Goal: Task Accomplishment & Management: Manage account settings

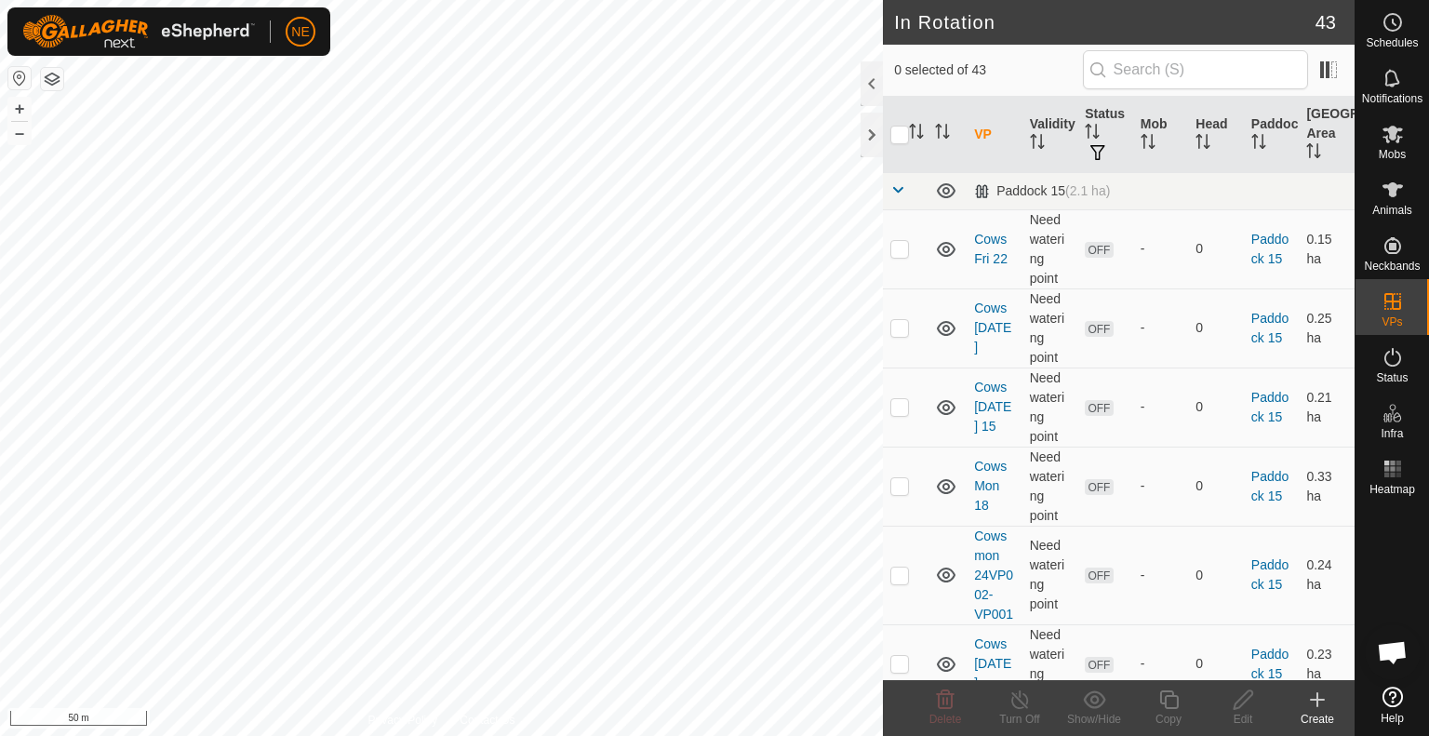
checkbox input "true"
click at [1165, 710] on icon at bounding box center [1168, 699] width 23 height 22
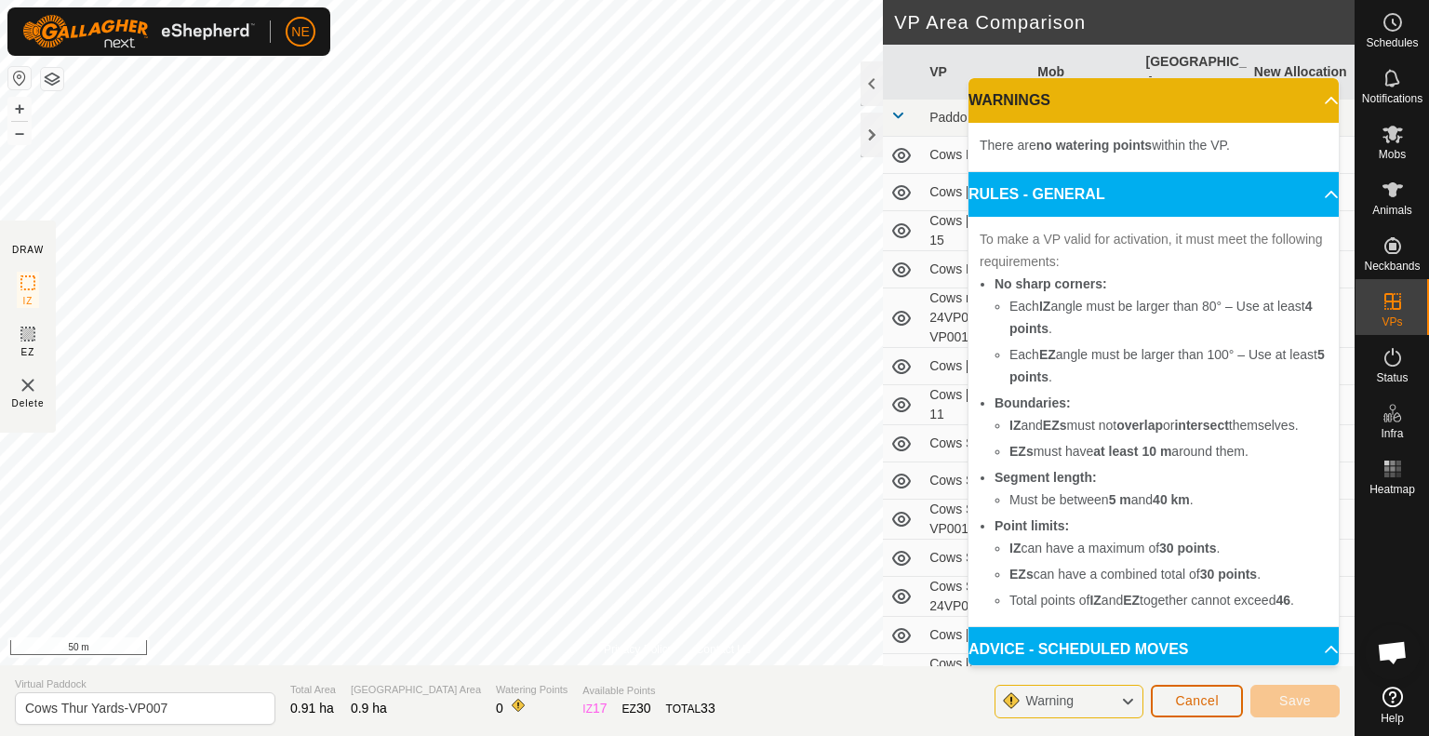
click at [1205, 698] on span "Cancel" at bounding box center [1197, 700] width 44 height 15
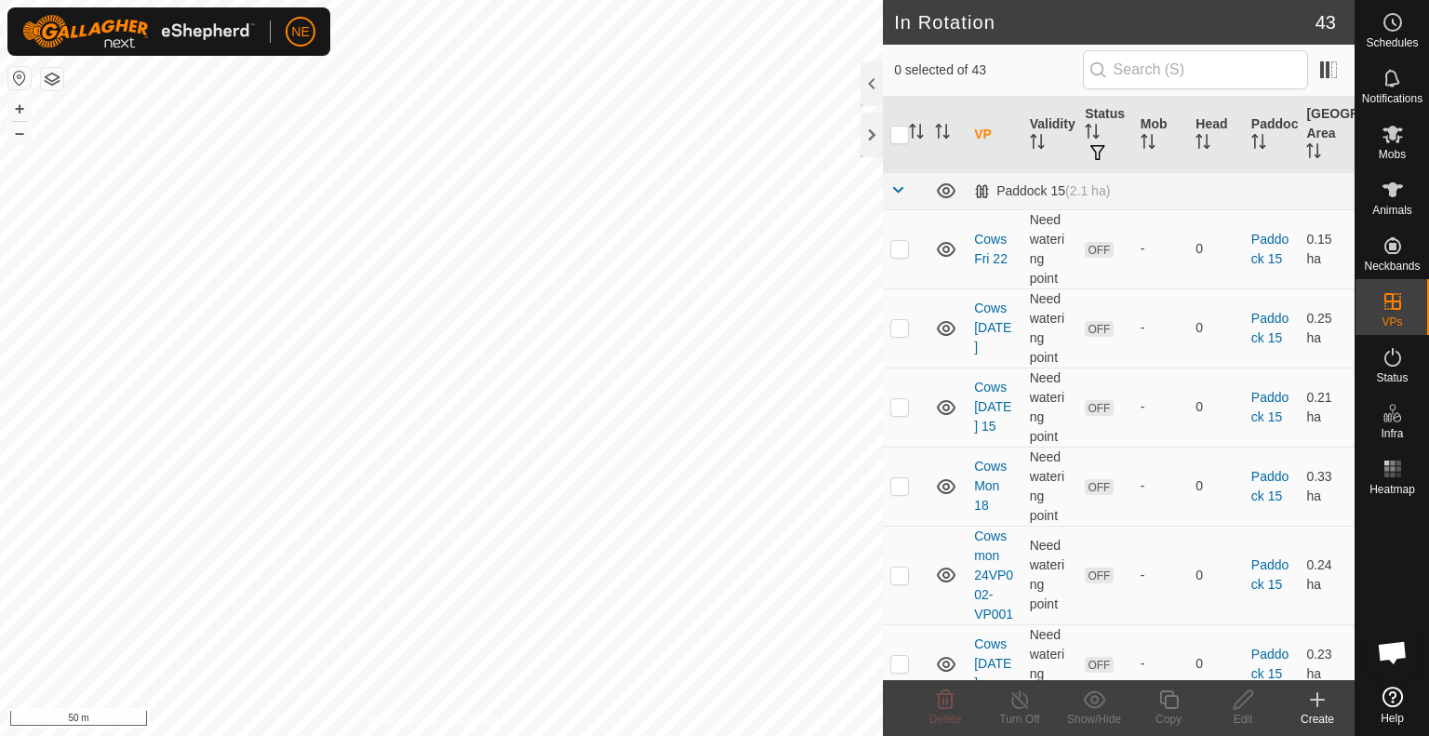
checkbox input "true"
click at [1157, 711] on div "Copy" at bounding box center [1168, 719] width 74 height 17
checkbox input "true"
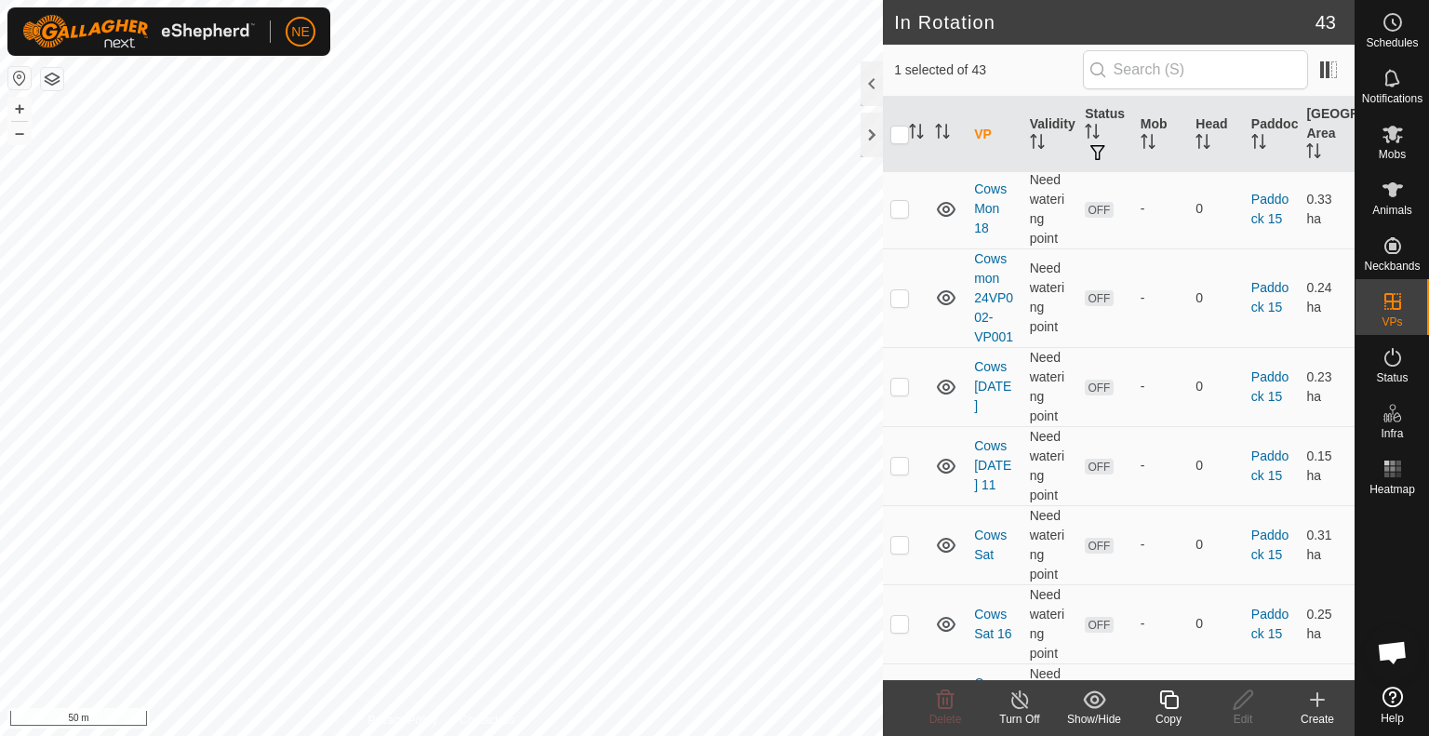
scroll to position [335, 0]
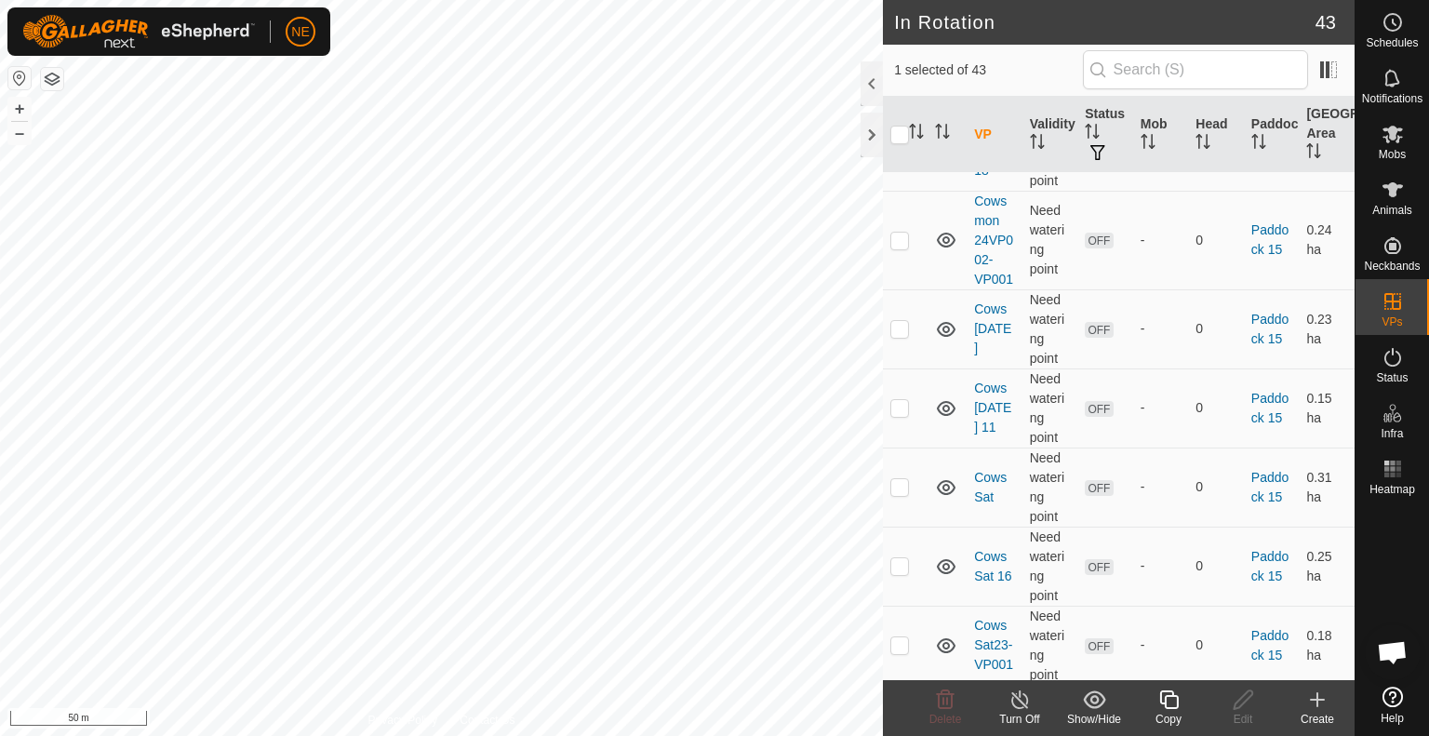
click at [1171, 701] on icon at bounding box center [1168, 699] width 23 height 22
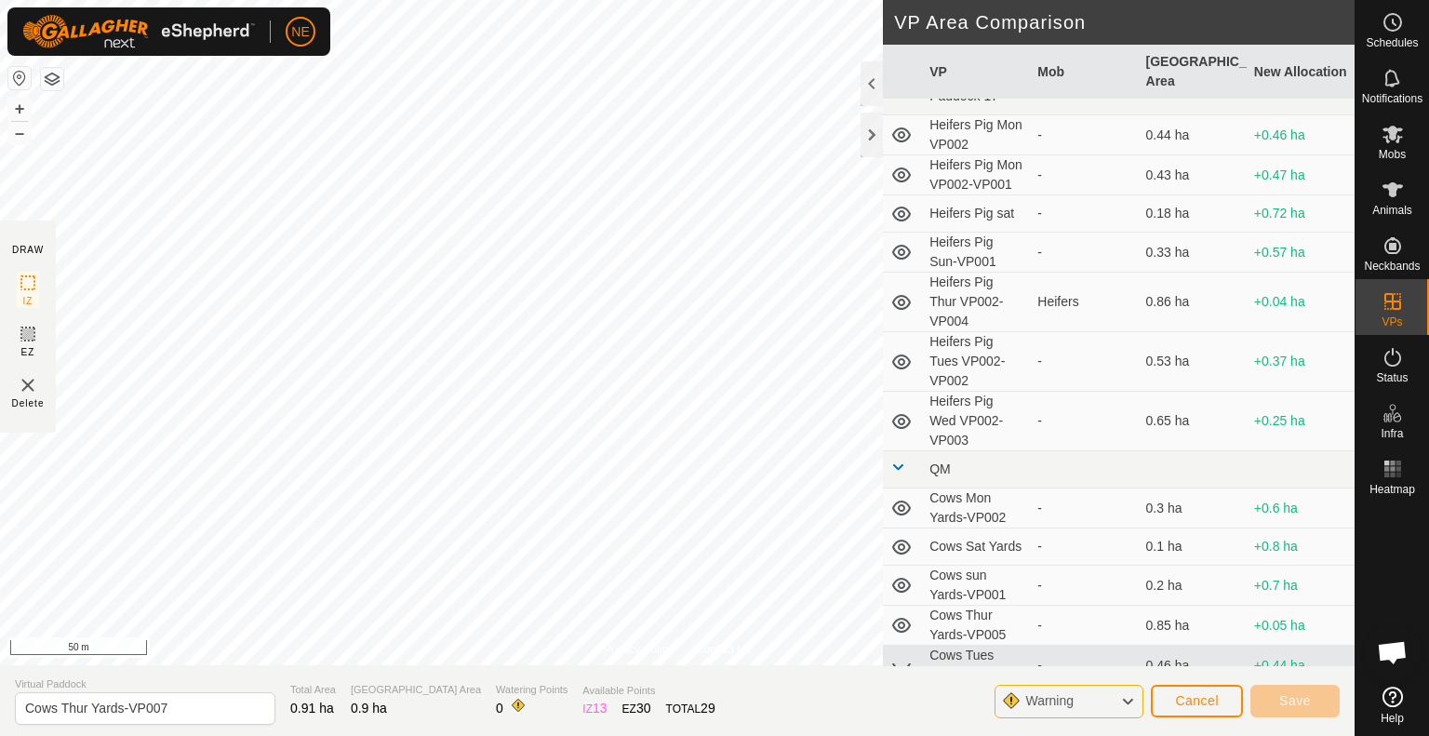
scroll to position [1332, 0]
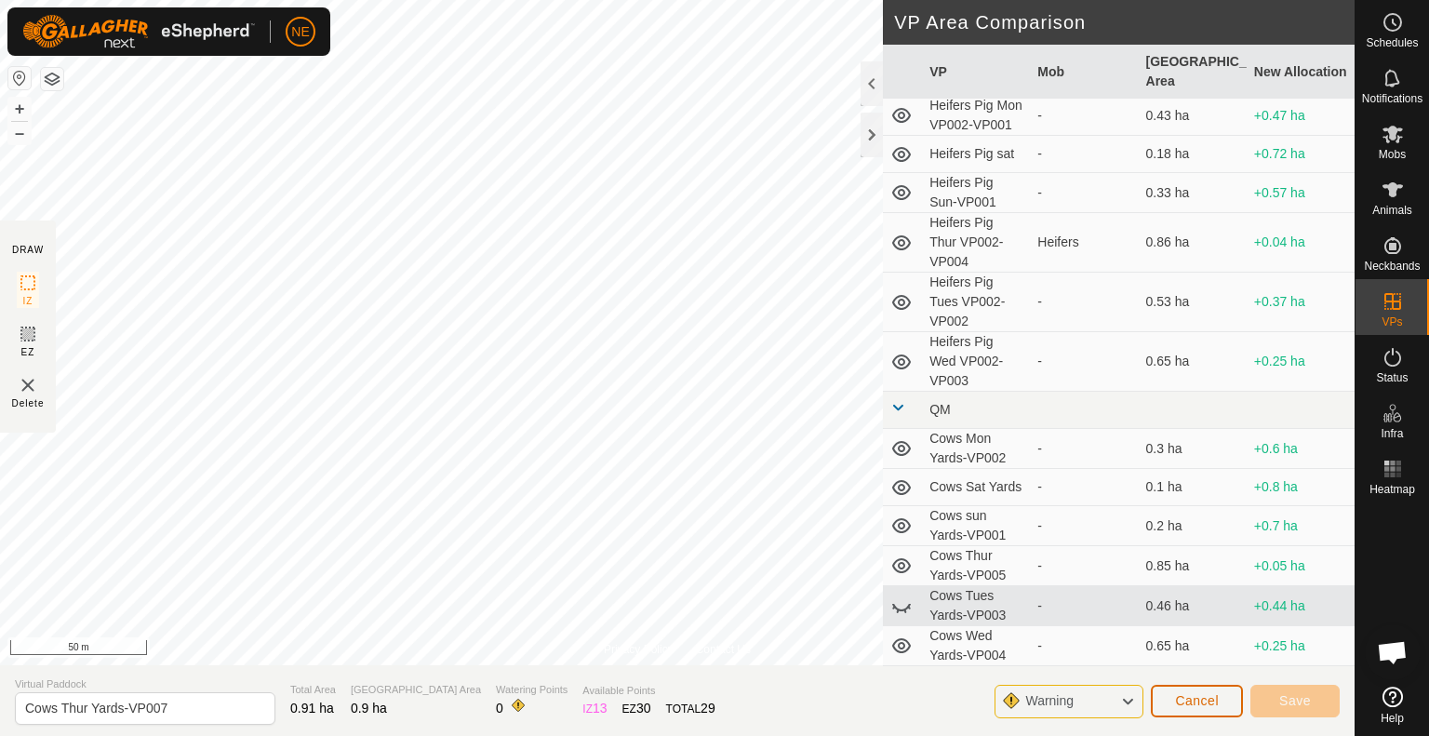
click at [1177, 688] on button "Cancel" at bounding box center [1197, 701] width 92 height 33
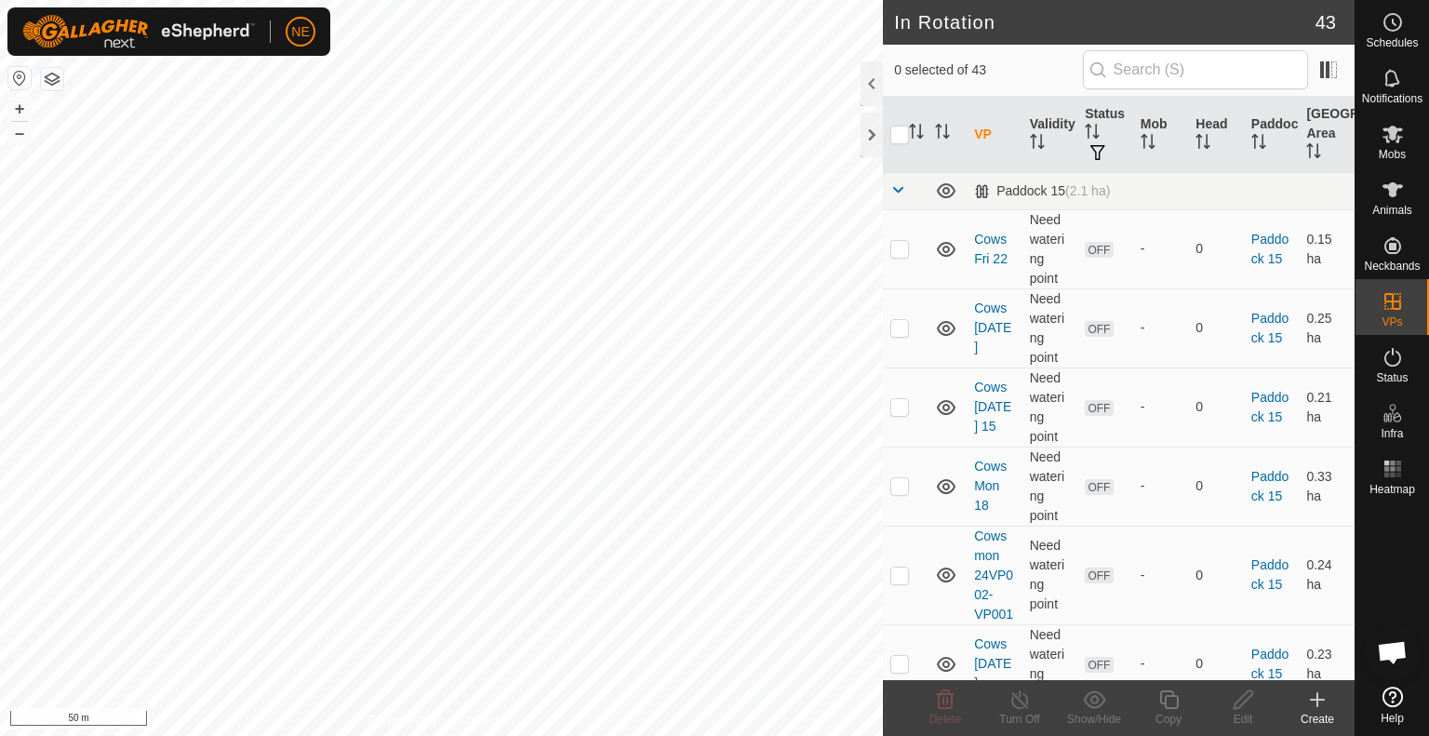
checkbox input "true"
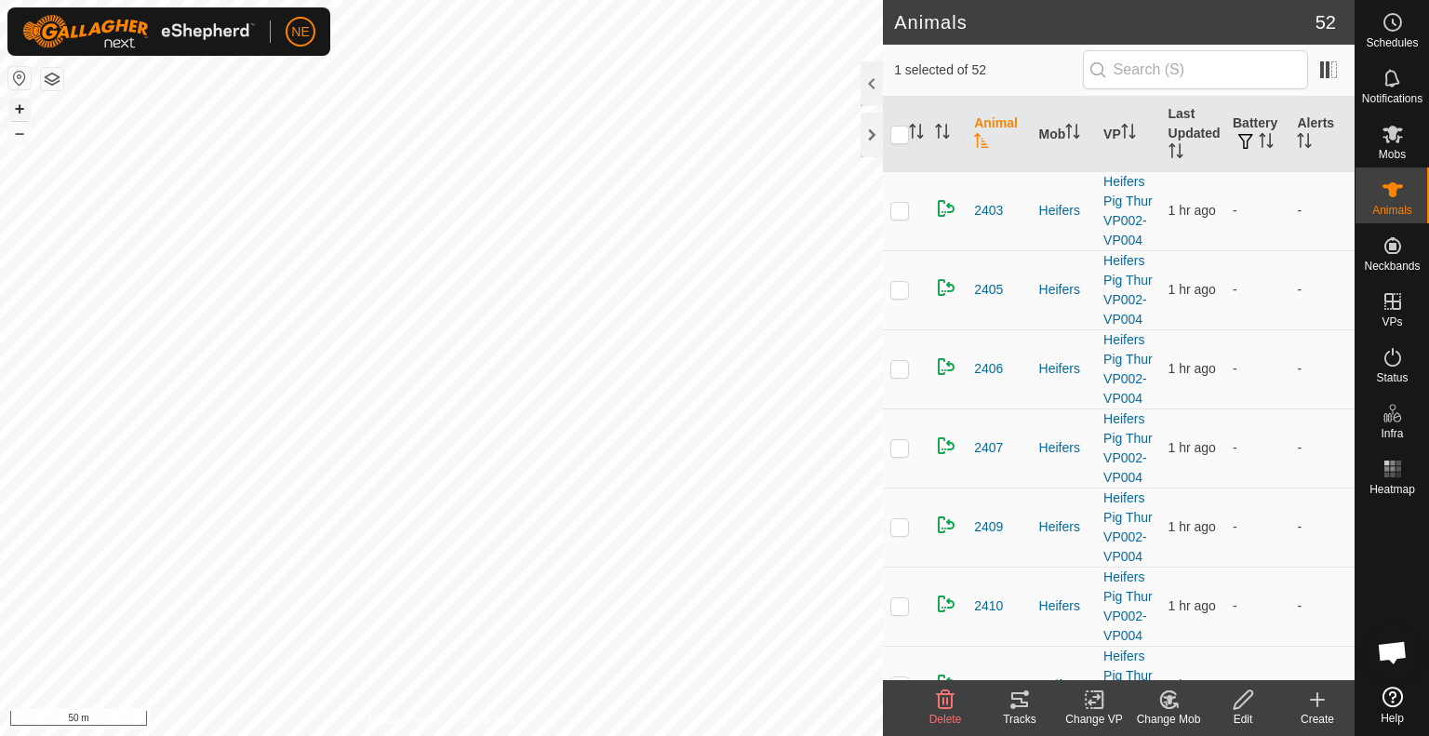
click at [20, 109] on button "+" at bounding box center [19, 109] width 22 height 22
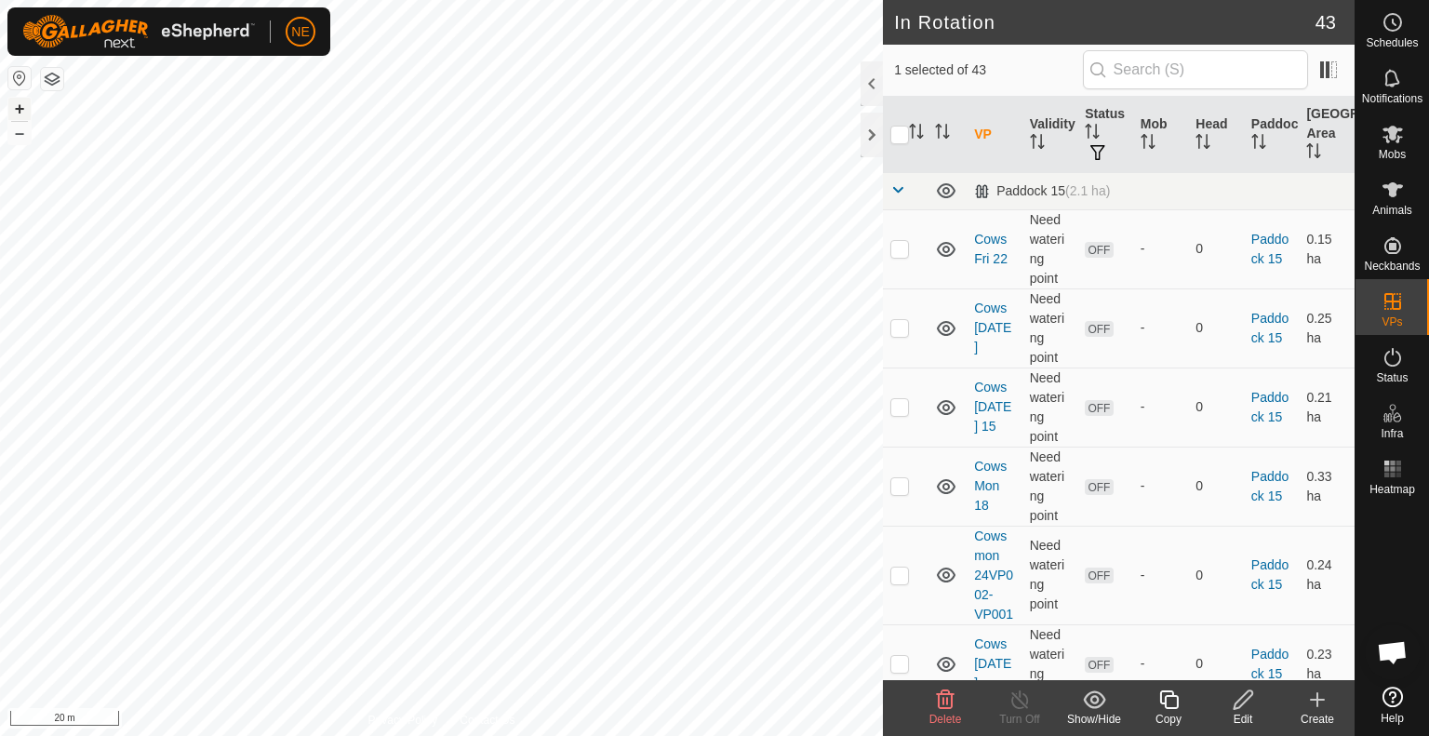
checkbox input "false"
checkbox input "true"
click at [1172, 699] on icon at bounding box center [1168, 699] width 23 height 22
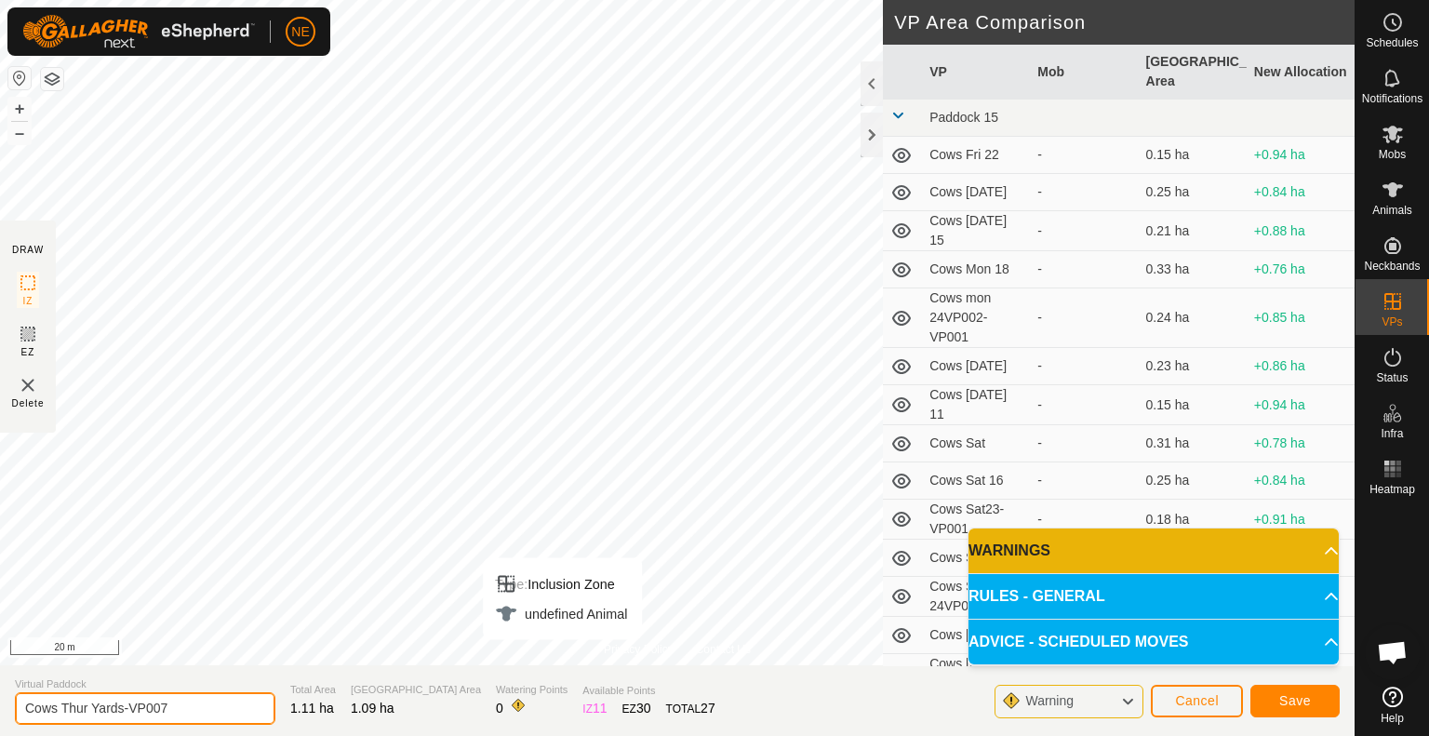
click at [85, 703] on input "Cows Thur Yards-VP007" at bounding box center [145, 708] width 261 height 33
type input "Cows Fri Yards-VP007"
click at [1311, 700] on button "Save" at bounding box center [1294, 701] width 89 height 33
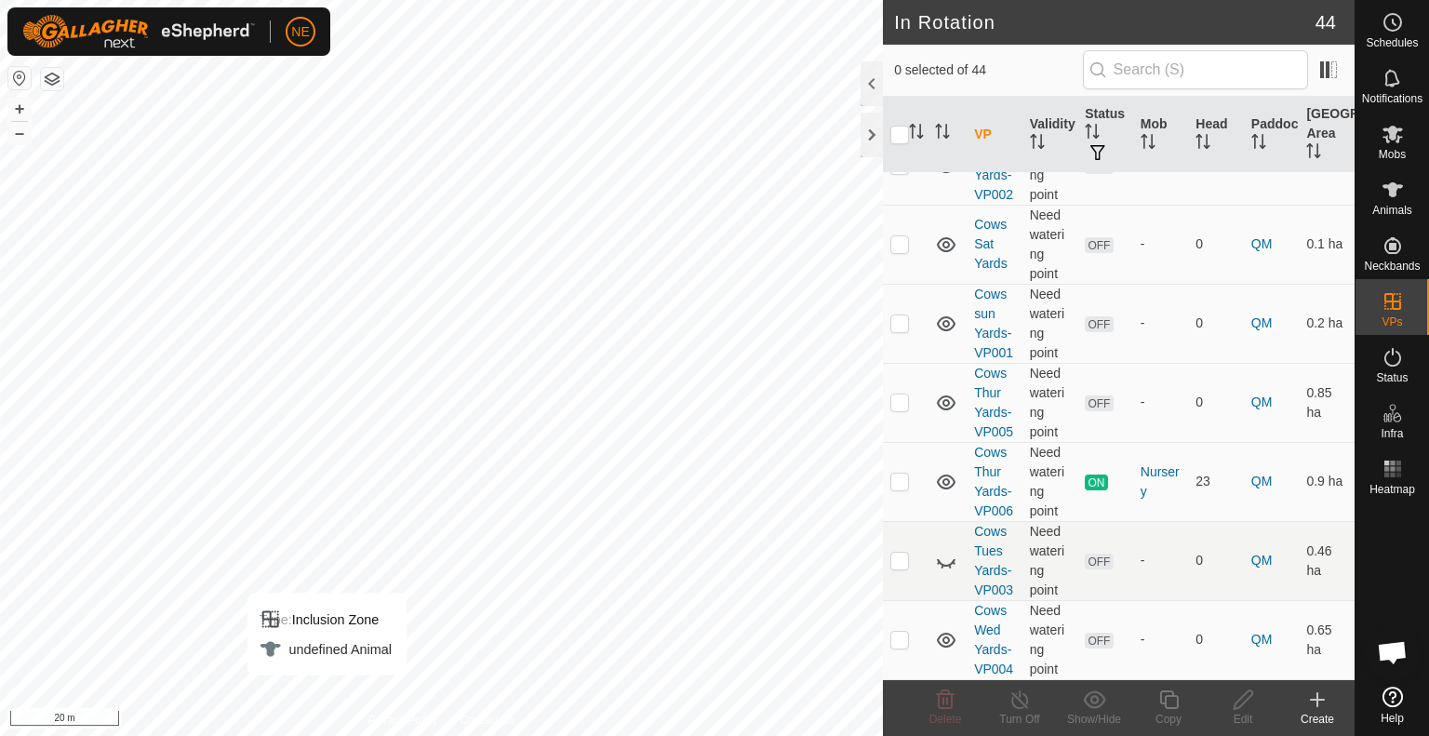
scroll to position [3699, 0]
click at [438, 0] on html "NE Schedules Notifications Mobs Animals Neckbands VPs Status Infra Heatmap Help…" at bounding box center [714, 368] width 1429 height 736
click at [678, 735] on html "NE Schedules Notifications Mobs Animals Neckbands VPs Status Infra Heatmap Help…" at bounding box center [714, 368] width 1429 height 736
checkbox input "true"
click at [1176, 715] on div "Copy" at bounding box center [1168, 719] width 74 height 17
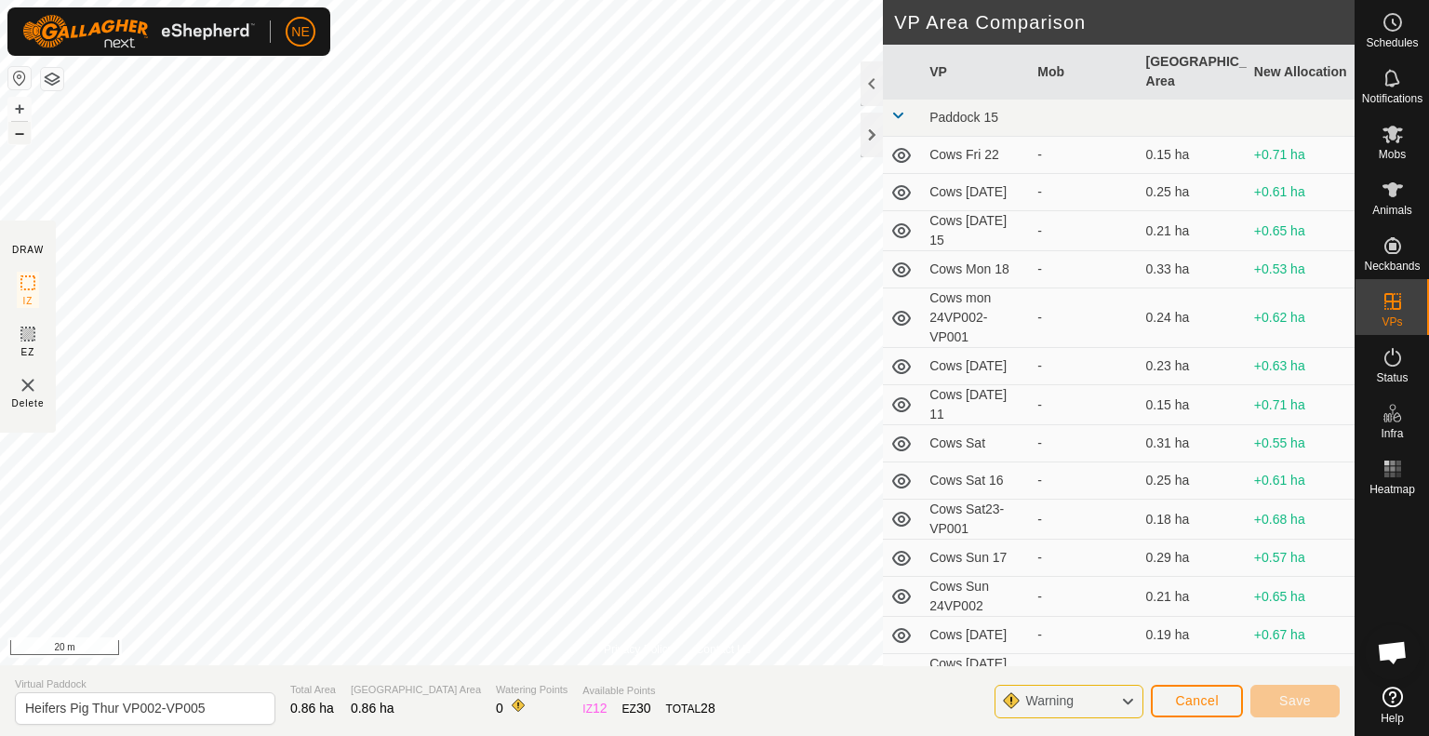
click at [13, 138] on button "–" at bounding box center [19, 133] width 22 height 22
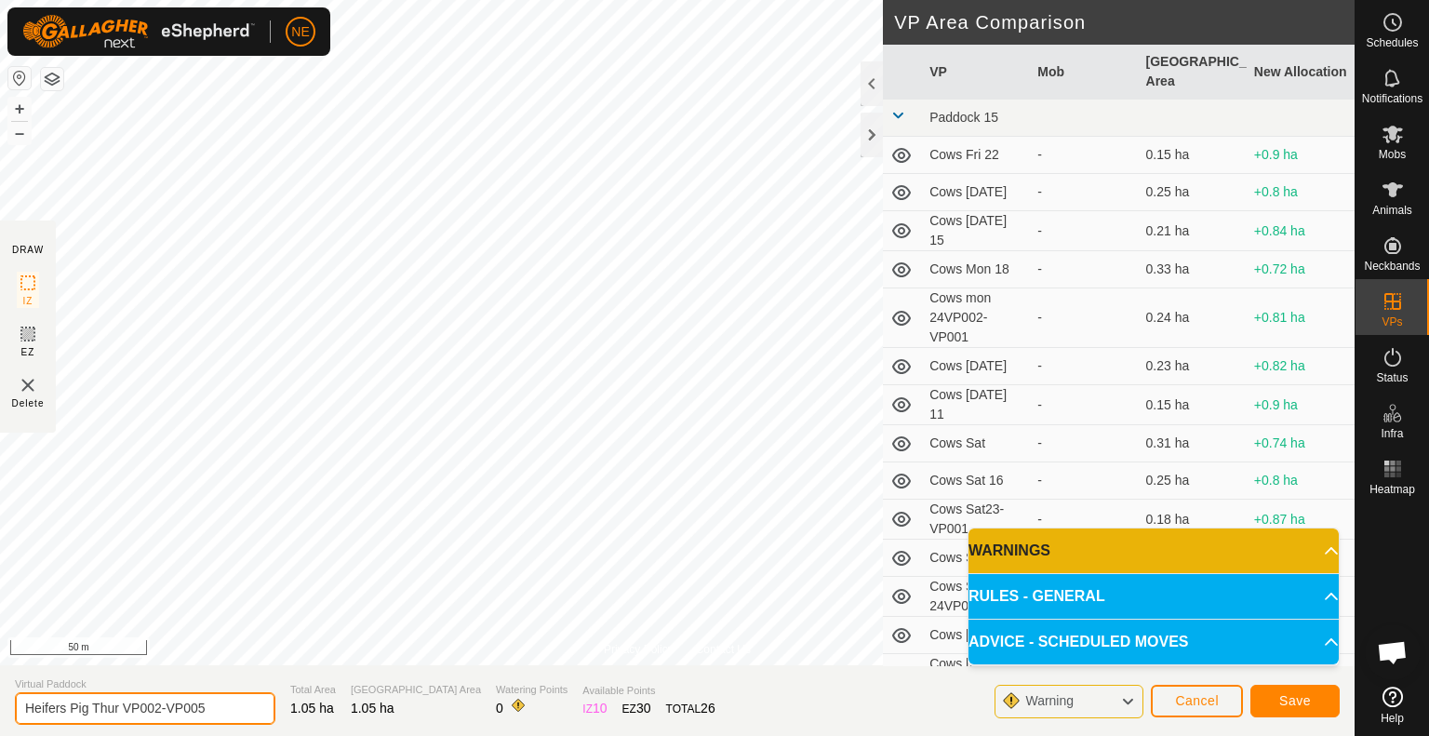
click at [115, 706] on input "Heifers Pig Thur VP002-VP005" at bounding box center [145, 708] width 261 height 33
type input "Heifers Pig Fri VP002-VP005"
click at [1317, 704] on button "Save" at bounding box center [1294, 701] width 89 height 33
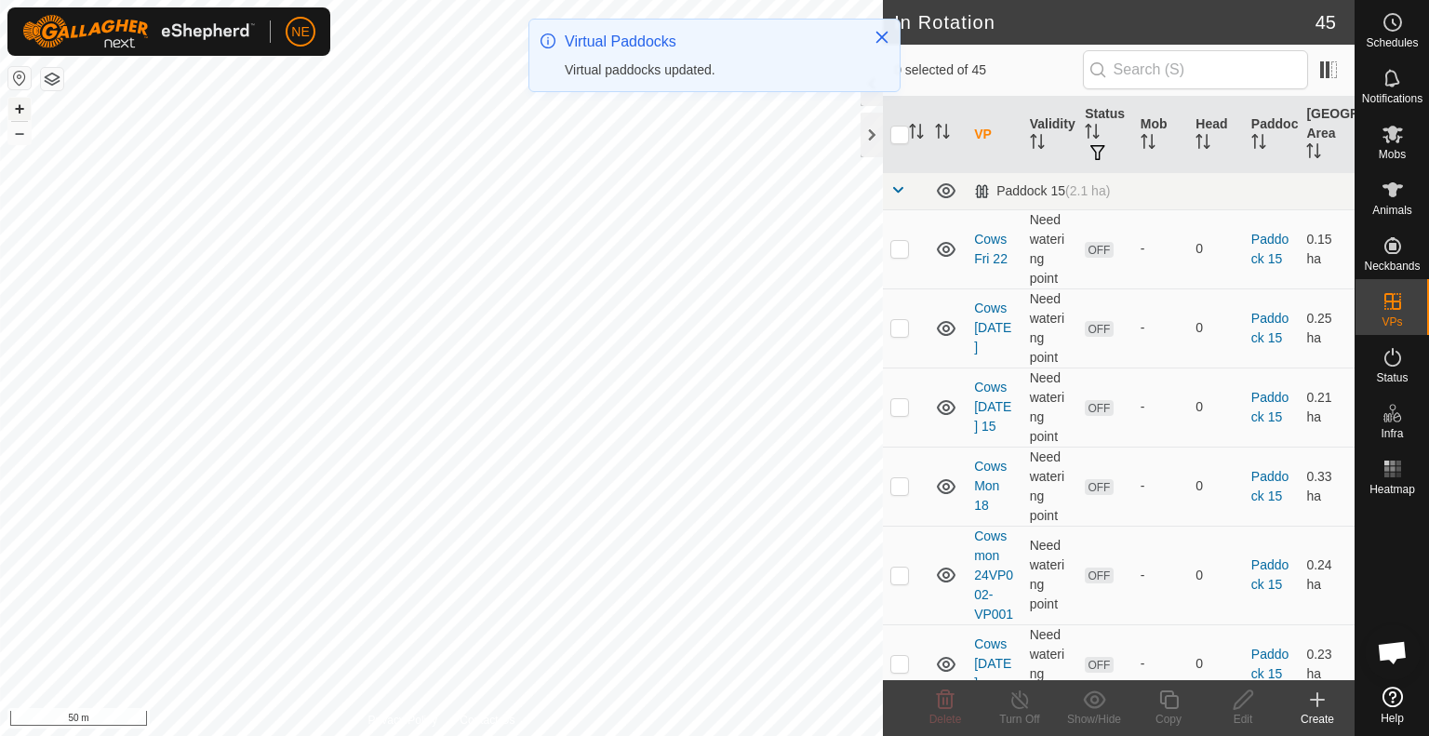
click at [22, 102] on button "+" at bounding box center [19, 109] width 22 height 22
checkbox input "true"
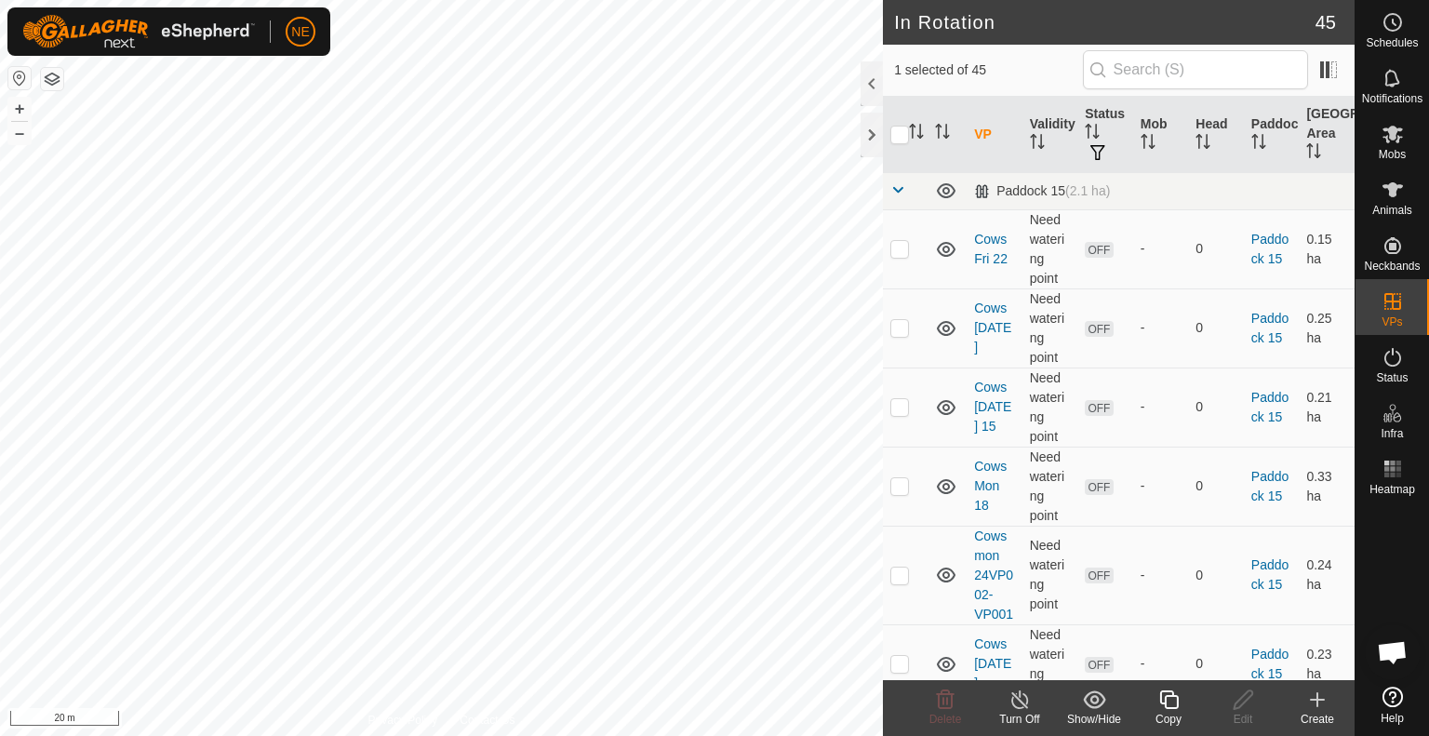
click at [1175, 705] on icon at bounding box center [1168, 699] width 23 height 22
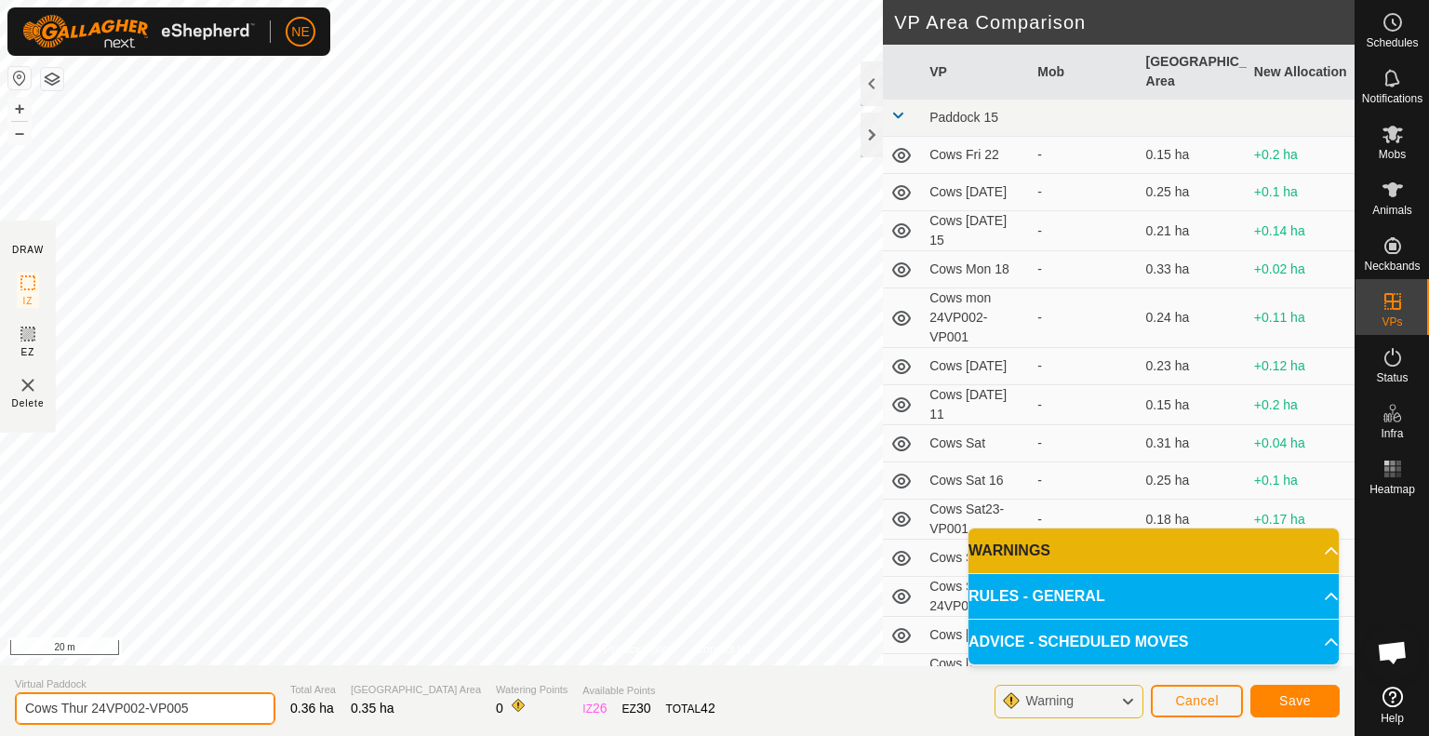
click at [86, 703] on input "Cows Thur 24VP002-VP005" at bounding box center [145, 708] width 261 height 33
type input "Cows Fri 24VP002-VP005"
click at [1304, 698] on span "Save" at bounding box center [1295, 700] width 32 height 15
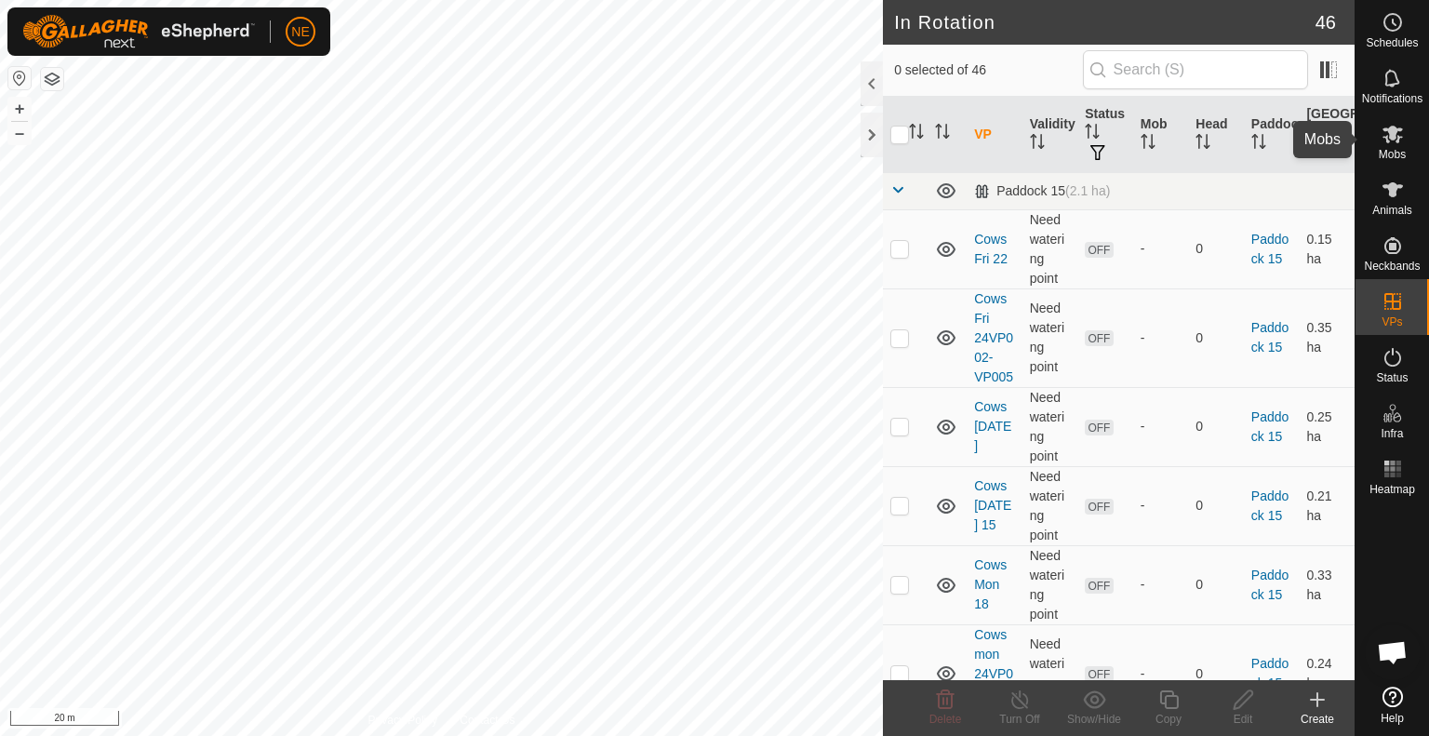
click at [1392, 142] on icon at bounding box center [1393, 134] width 22 height 22
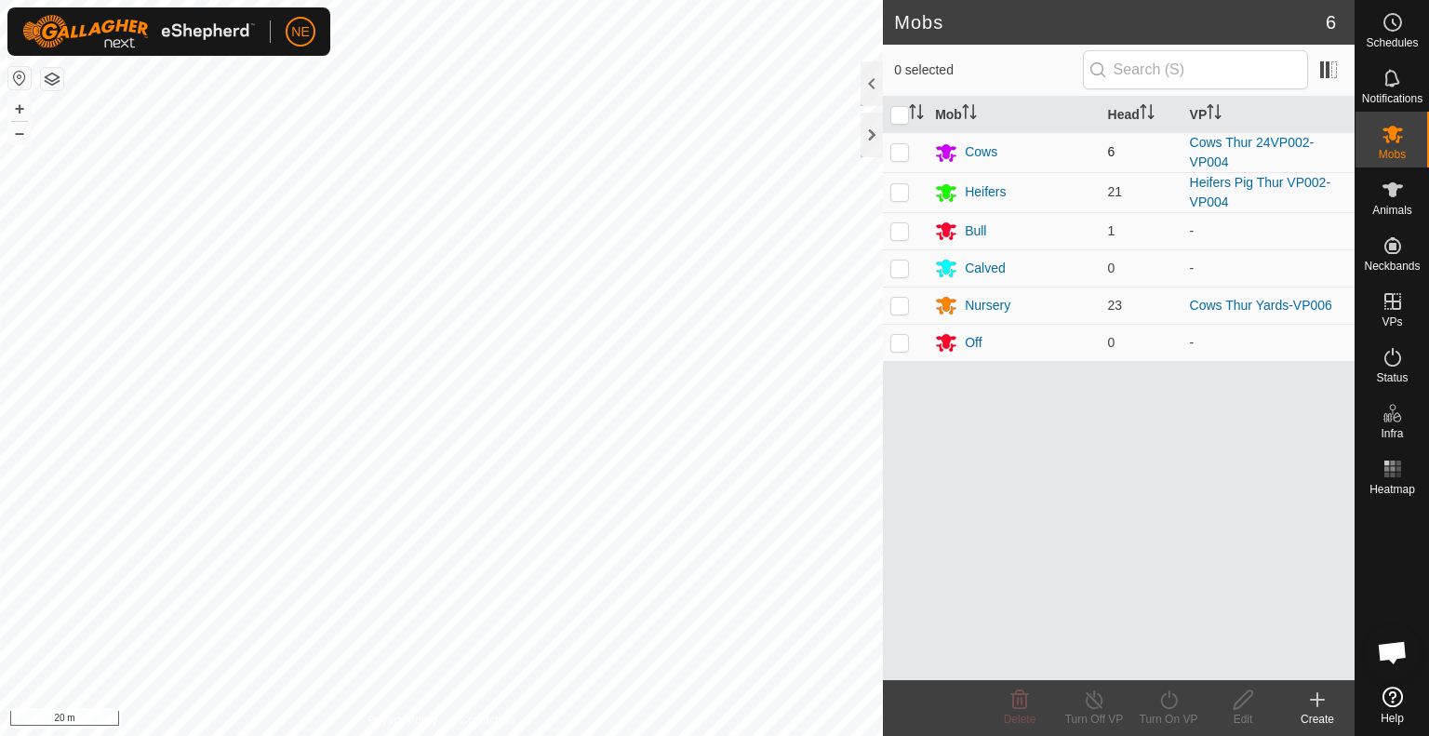
click at [903, 152] on p-checkbox at bounding box center [899, 151] width 19 height 15
checkbox input "true"
click at [1155, 713] on div "Turn On VP" at bounding box center [1168, 719] width 74 height 17
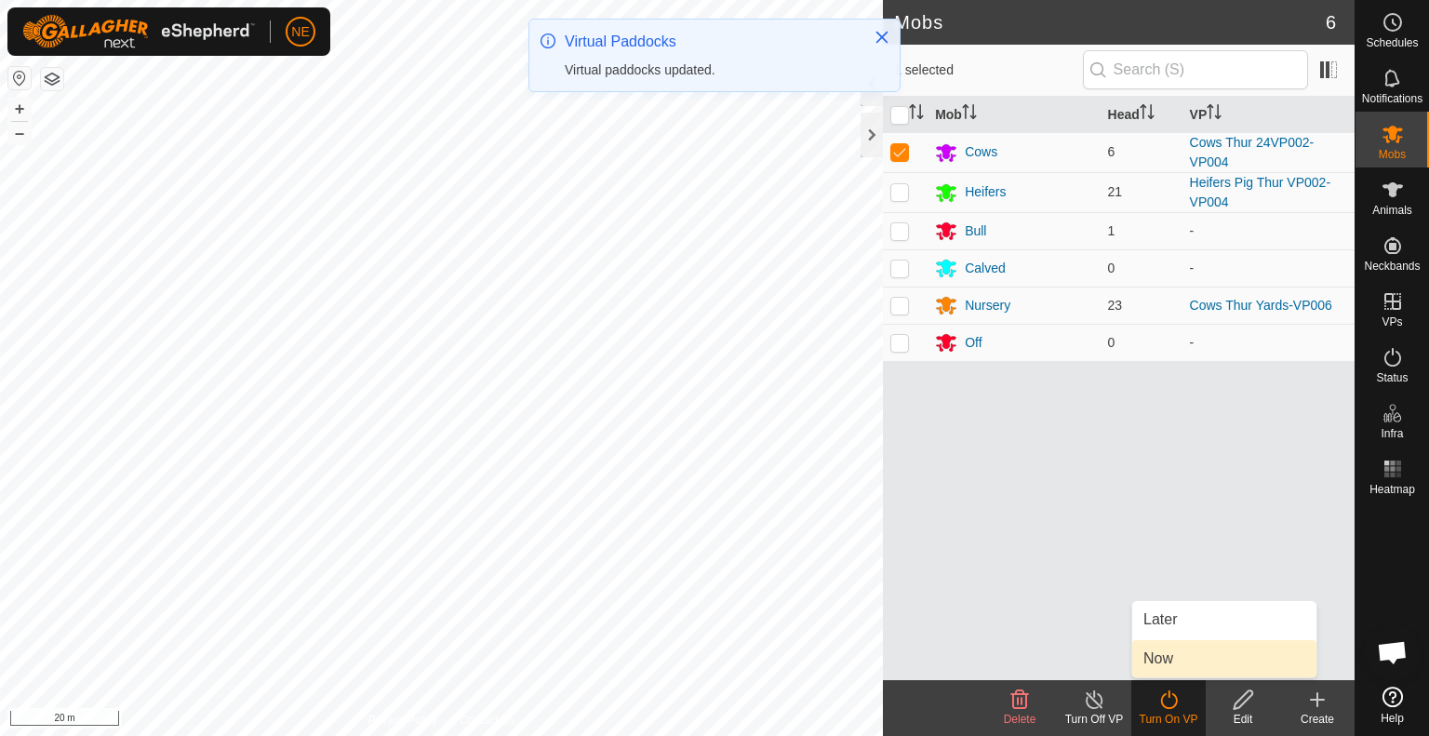
click at [1156, 650] on link "Now" at bounding box center [1224, 658] width 184 height 37
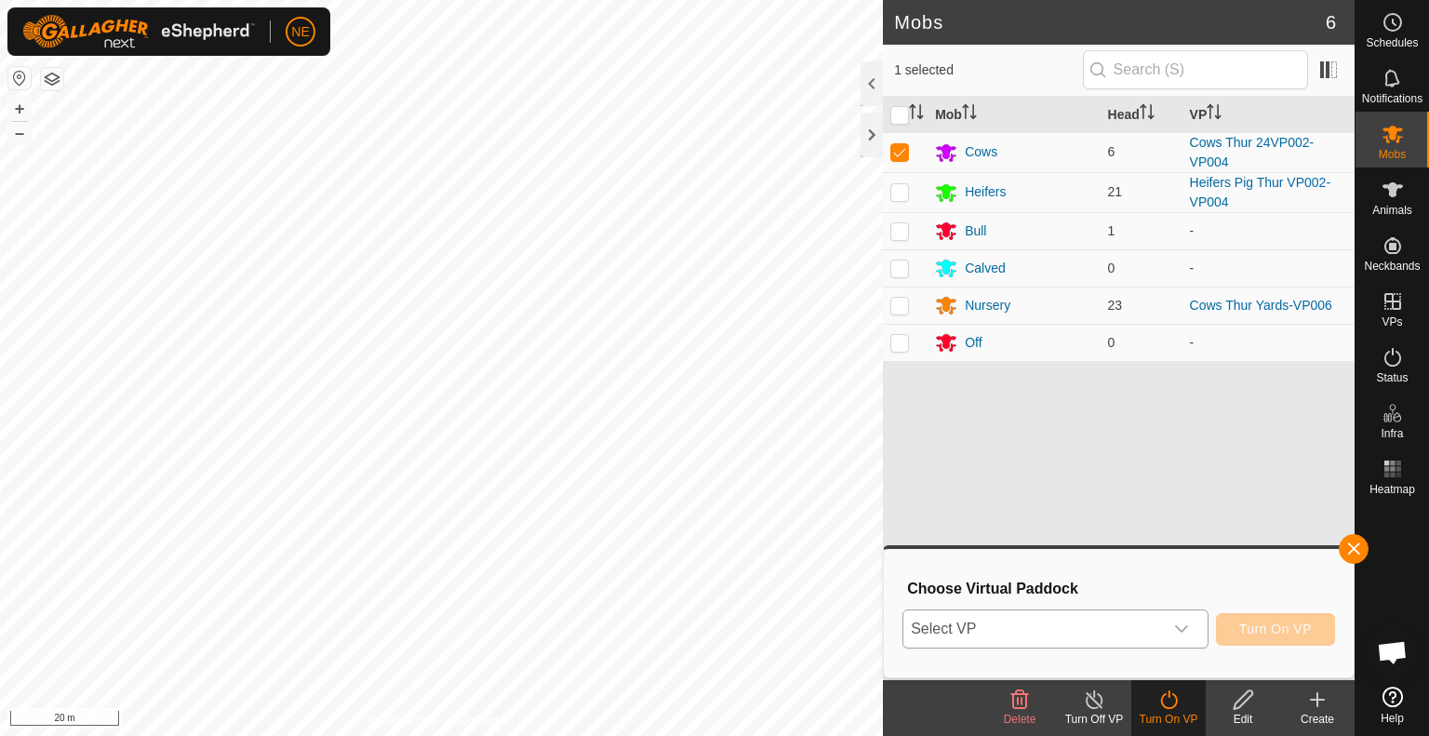
click at [1183, 633] on icon "dropdown trigger" at bounding box center [1181, 629] width 15 height 15
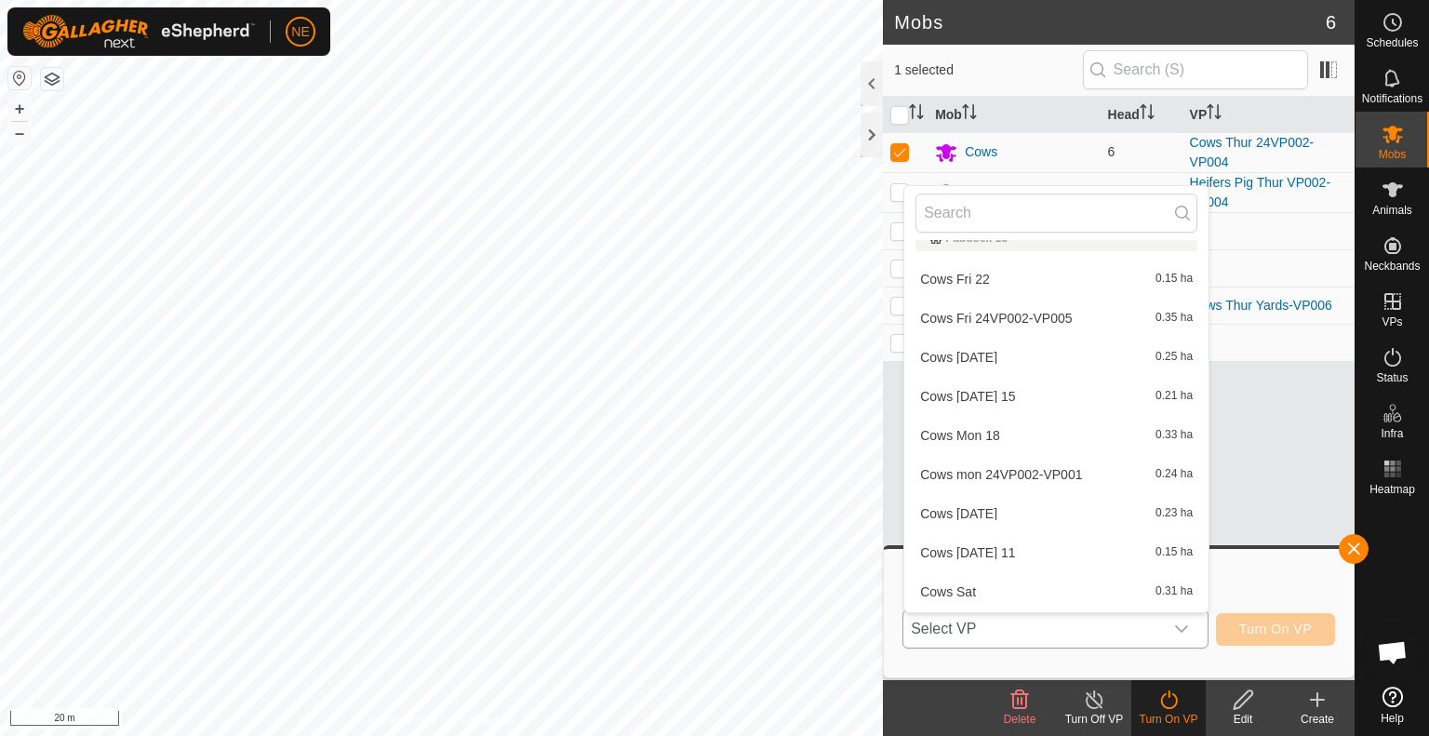
scroll to position [20, 0]
click at [997, 312] on li "Cows Fri 24VP002-VP005 0.35 ha" at bounding box center [1056, 319] width 304 height 37
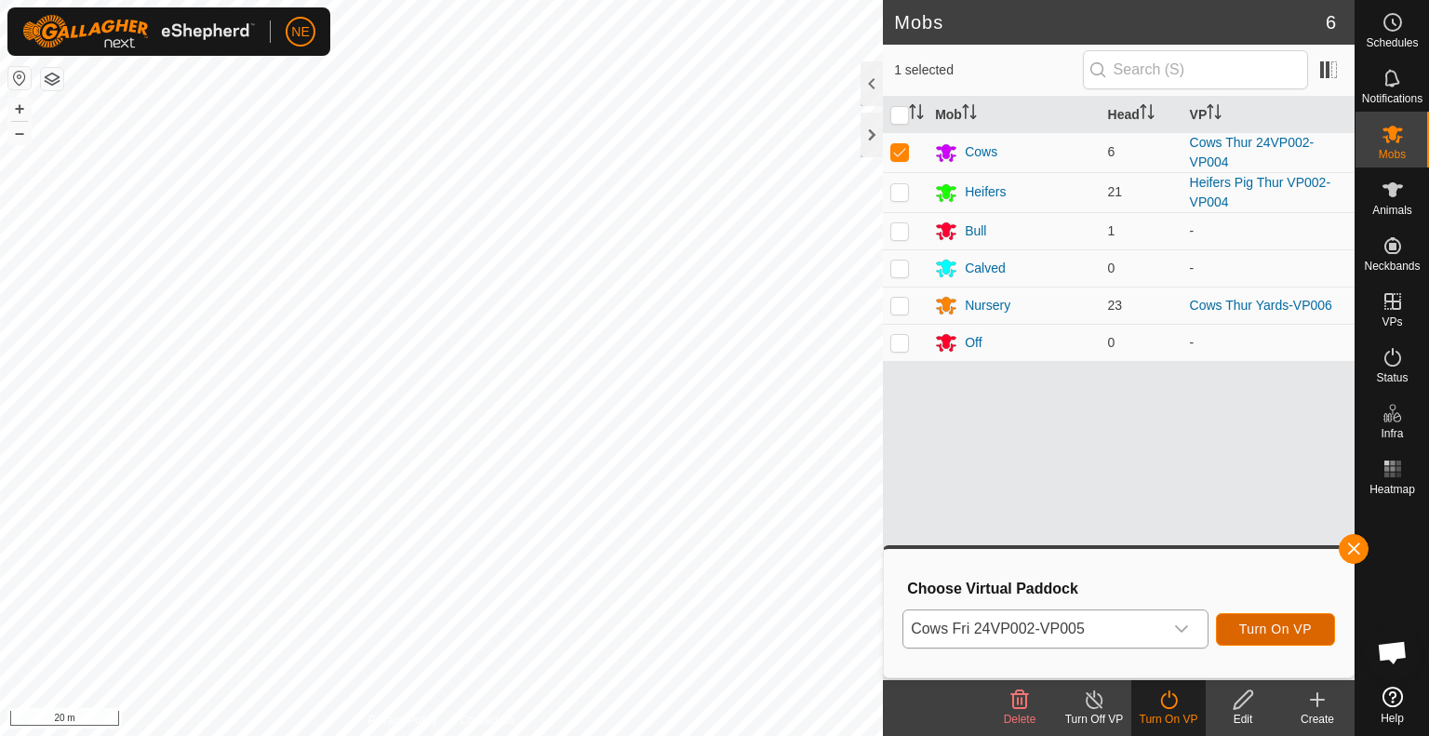
click at [1257, 636] on span "Turn On VP" at bounding box center [1275, 629] width 73 height 15
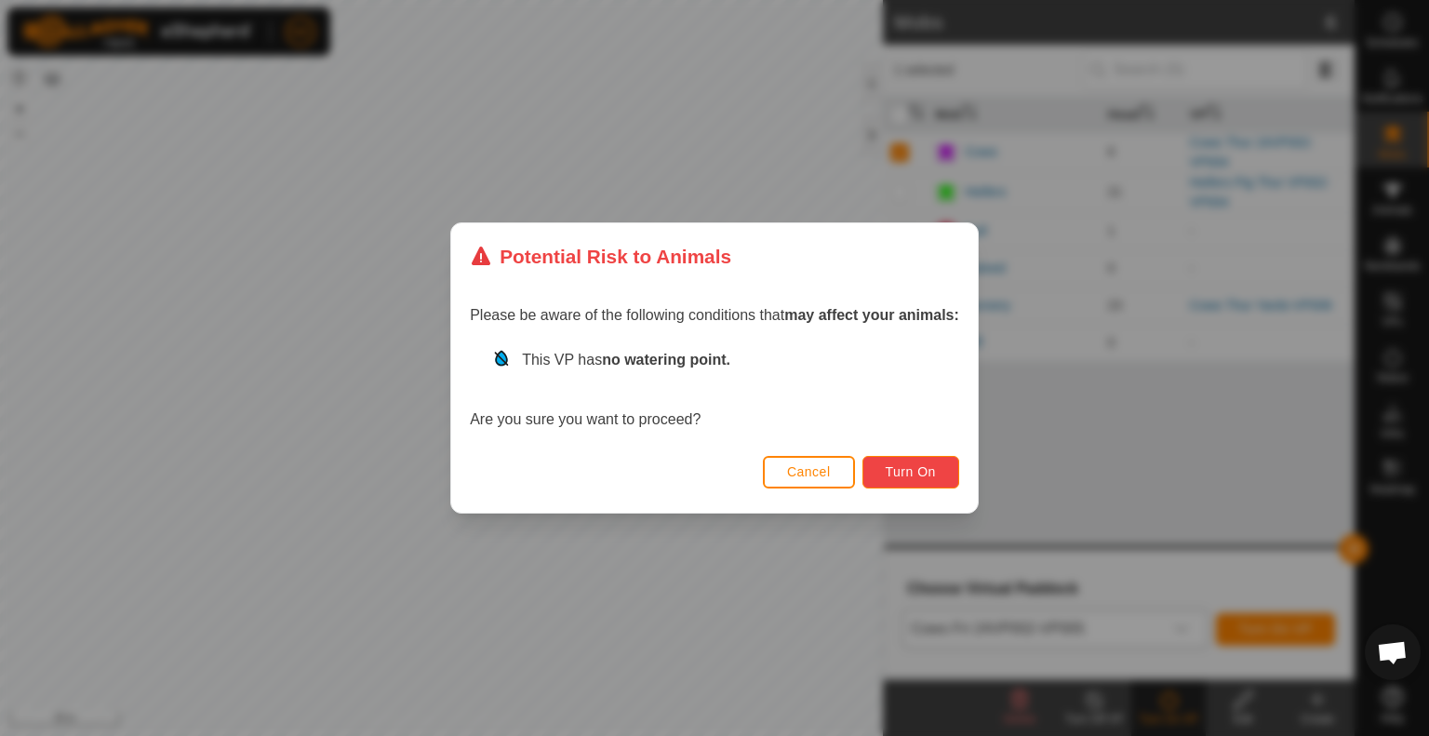
click at [905, 476] on span "Turn On" at bounding box center [911, 471] width 50 height 15
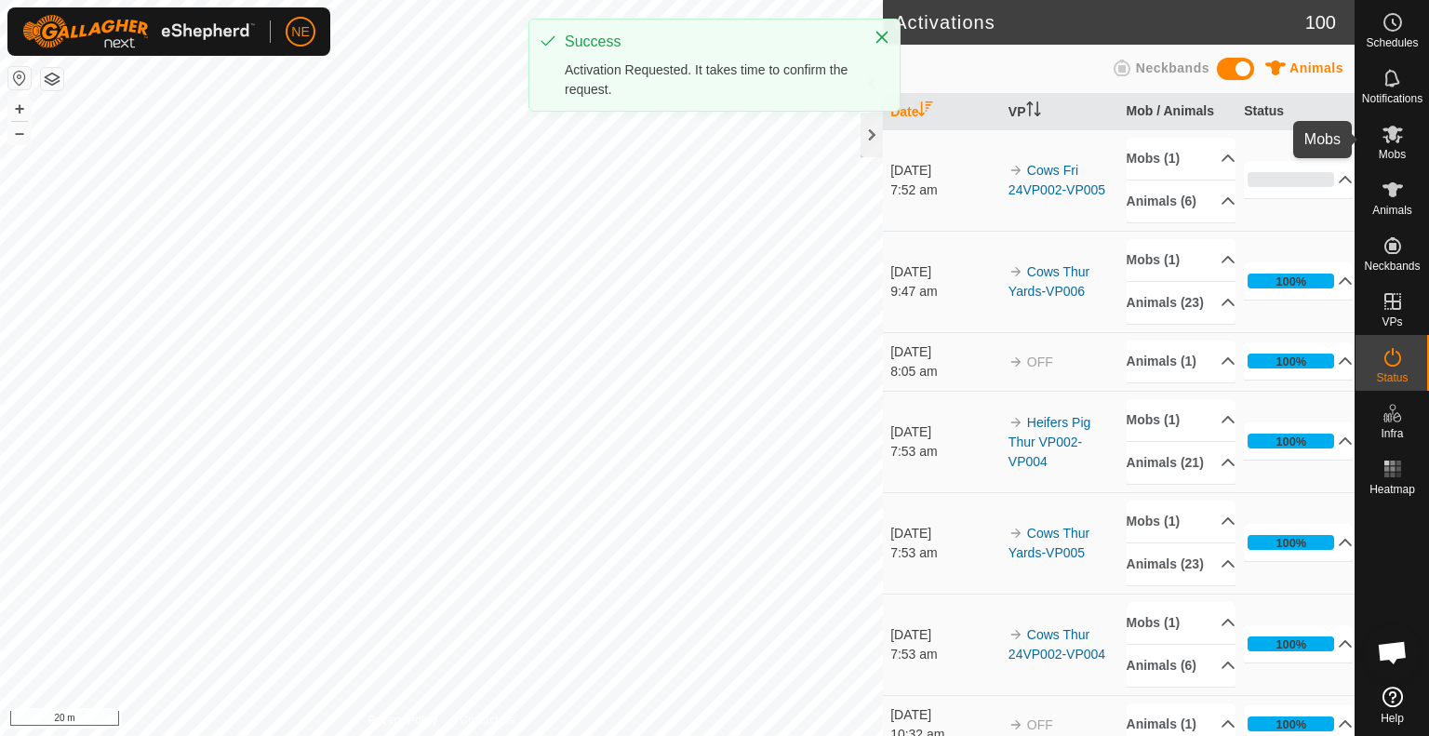
click at [1382, 140] on icon at bounding box center [1393, 134] width 22 height 22
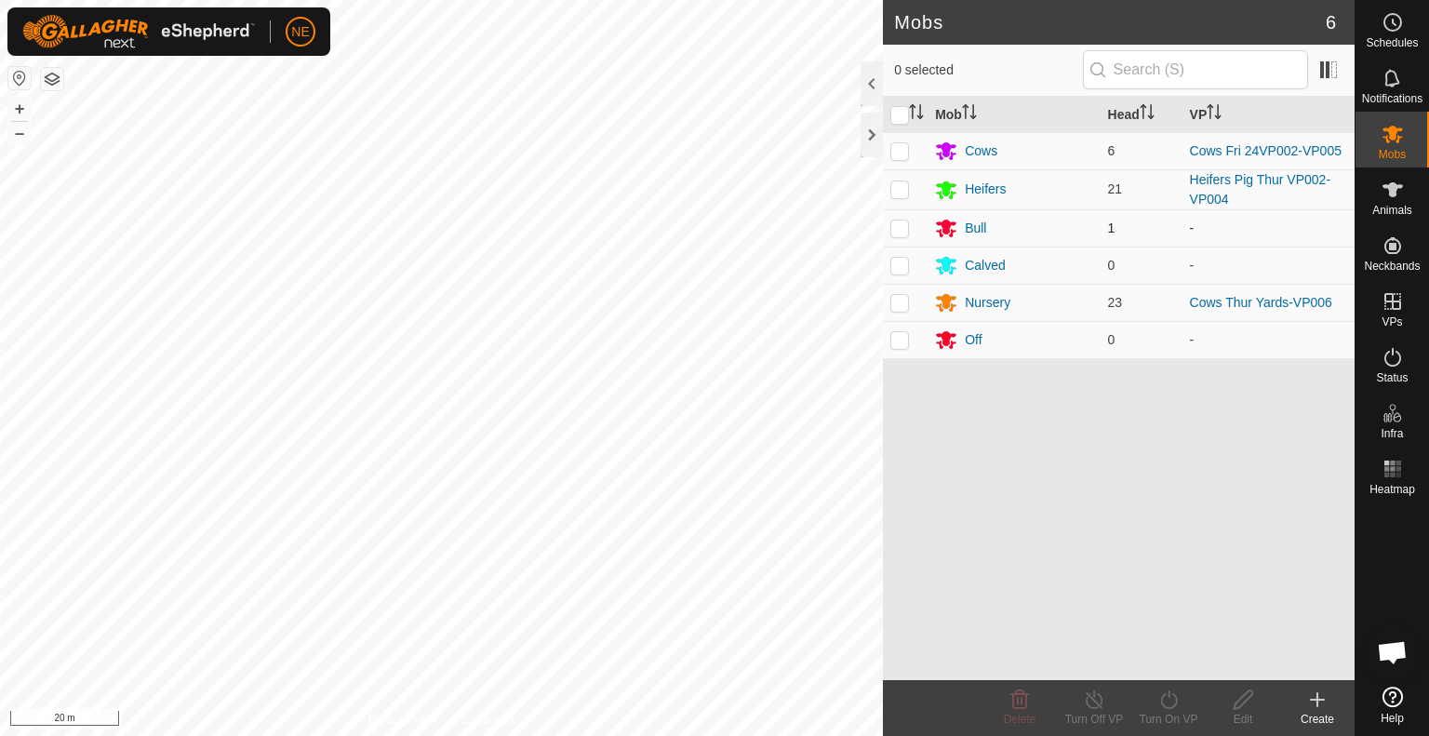
click at [895, 237] on div "Mobs 6 0 selected Mob Head VP Cows 6 Cows Fri 24VP002-VP005 Heifers 21 Heifers …" at bounding box center [677, 368] width 1355 height 736
click at [905, 194] on p-checkbox at bounding box center [899, 188] width 19 height 15
checkbox input "true"
click at [1150, 711] on div "Turn On VP" at bounding box center [1168, 719] width 74 height 17
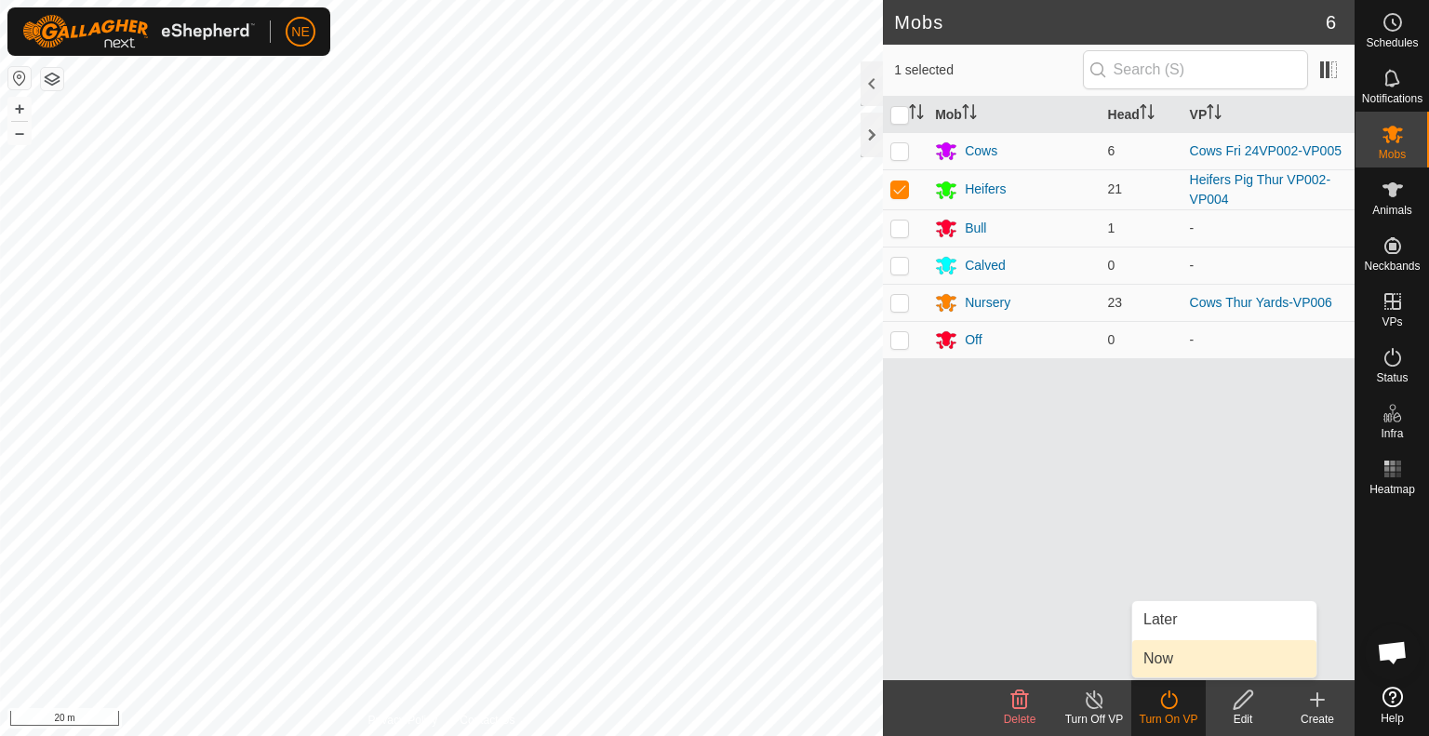
click at [1159, 660] on link "Now" at bounding box center [1224, 658] width 184 height 37
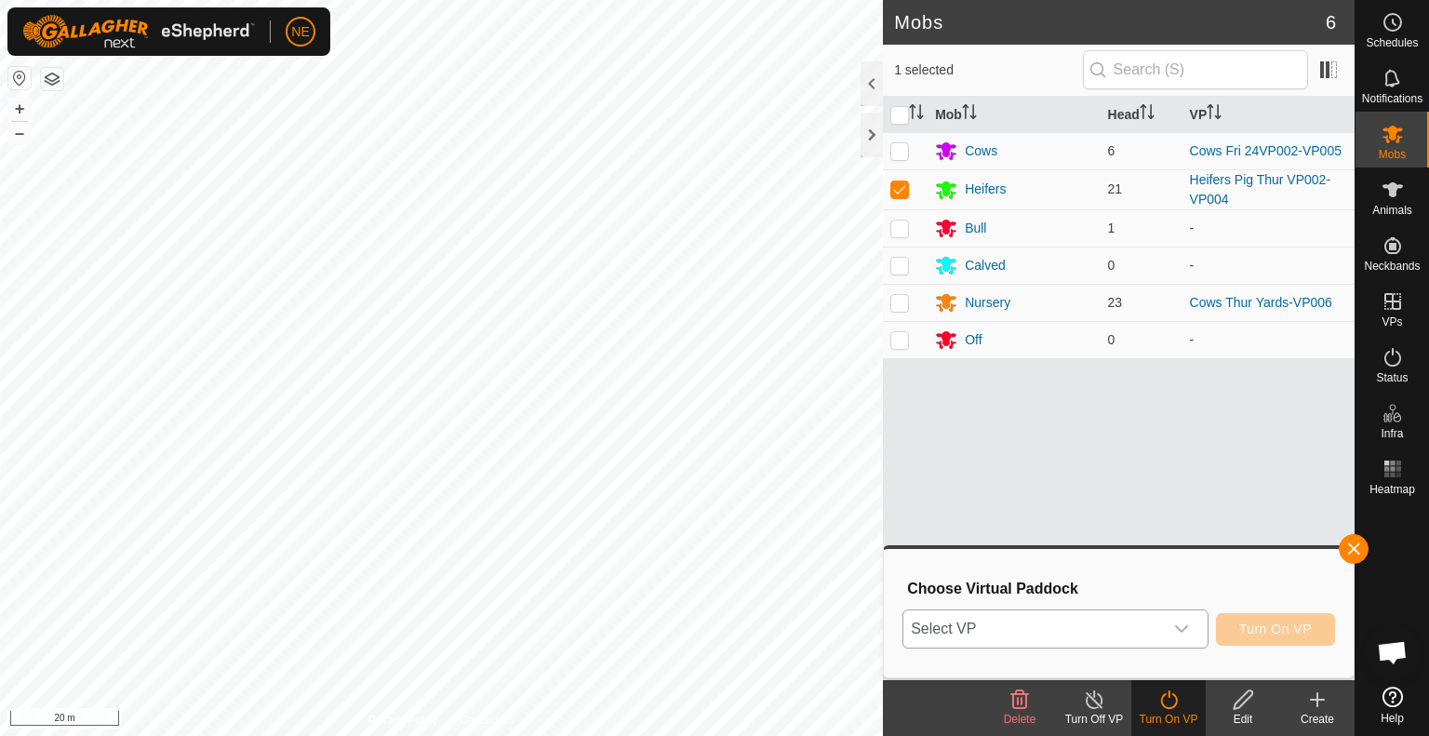
click at [1187, 635] on icon "dropdown trigger" at bounding box center [1181, 629] width 15 height 15
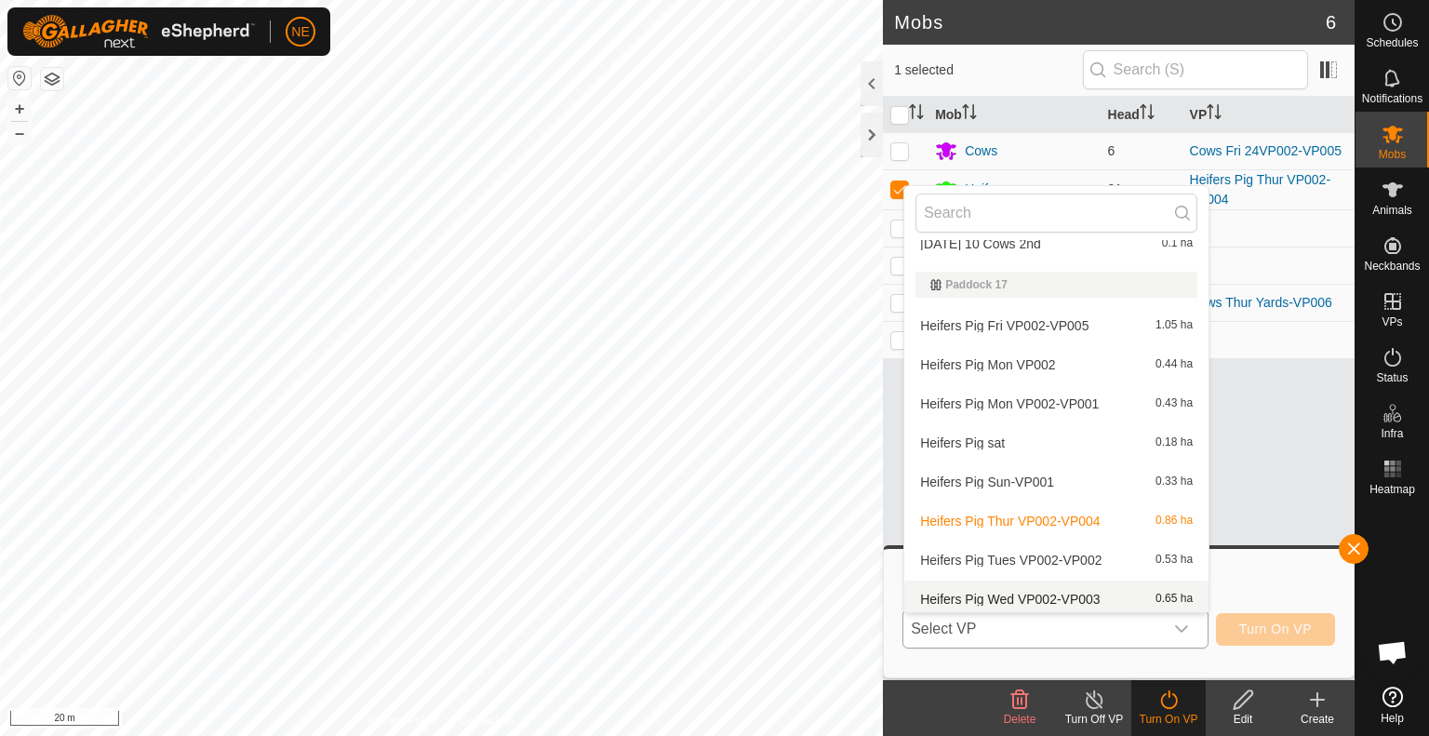
scroll to position [1196, 0]
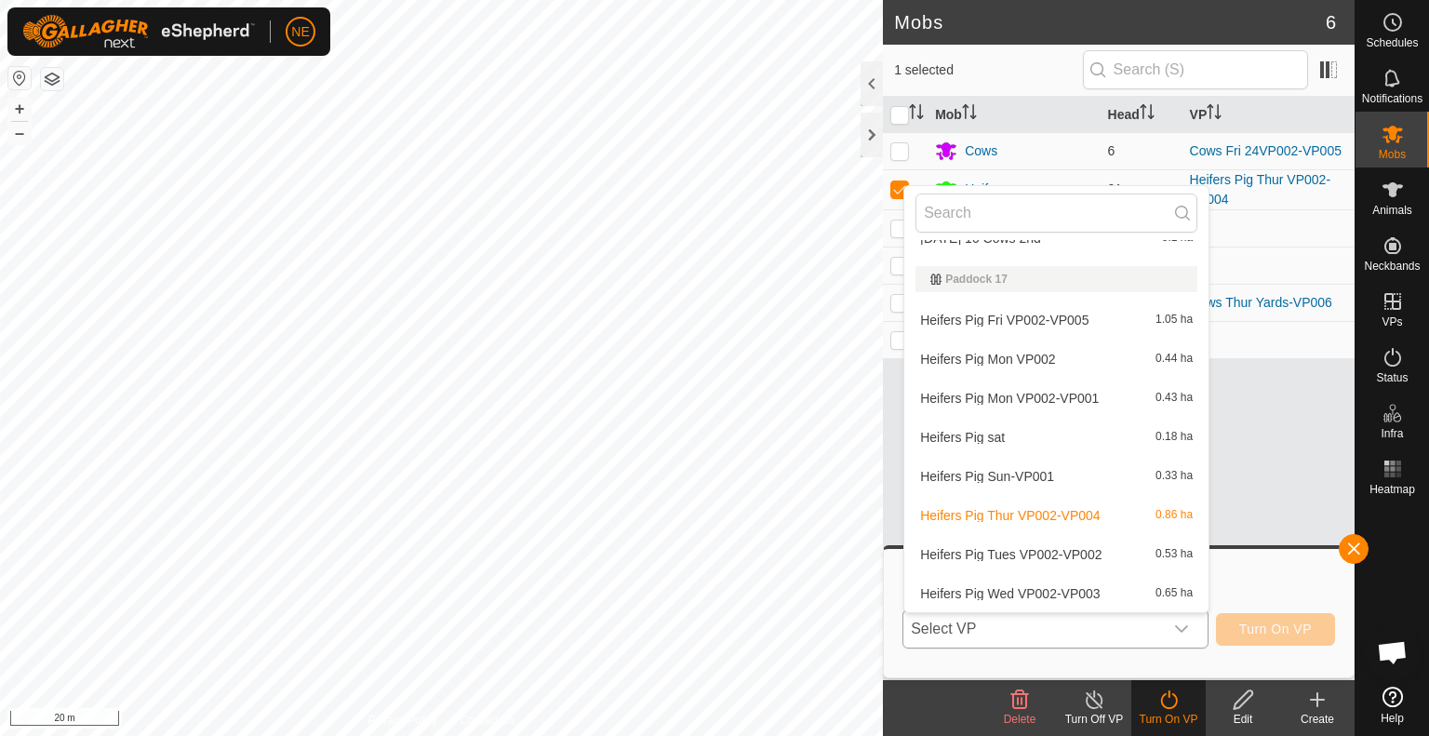
click at [1046, 312] on li "Heifers Pig Fri VP002-VP005 1.05 ha" at bounding box center [1056, 319] width 304 height 37
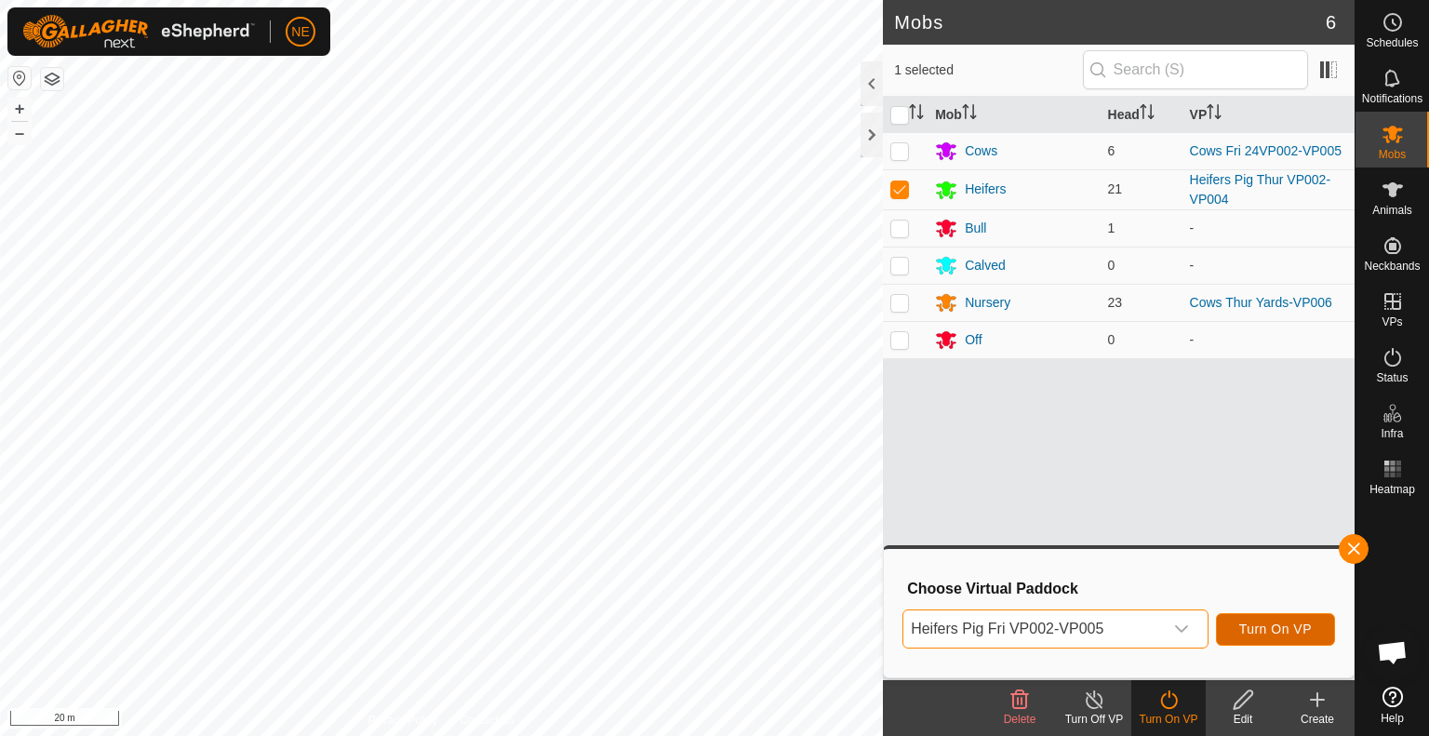
click at [1280, 617] on button "Turn On VP" at bounding box center [1275, 629] width 119 height 33
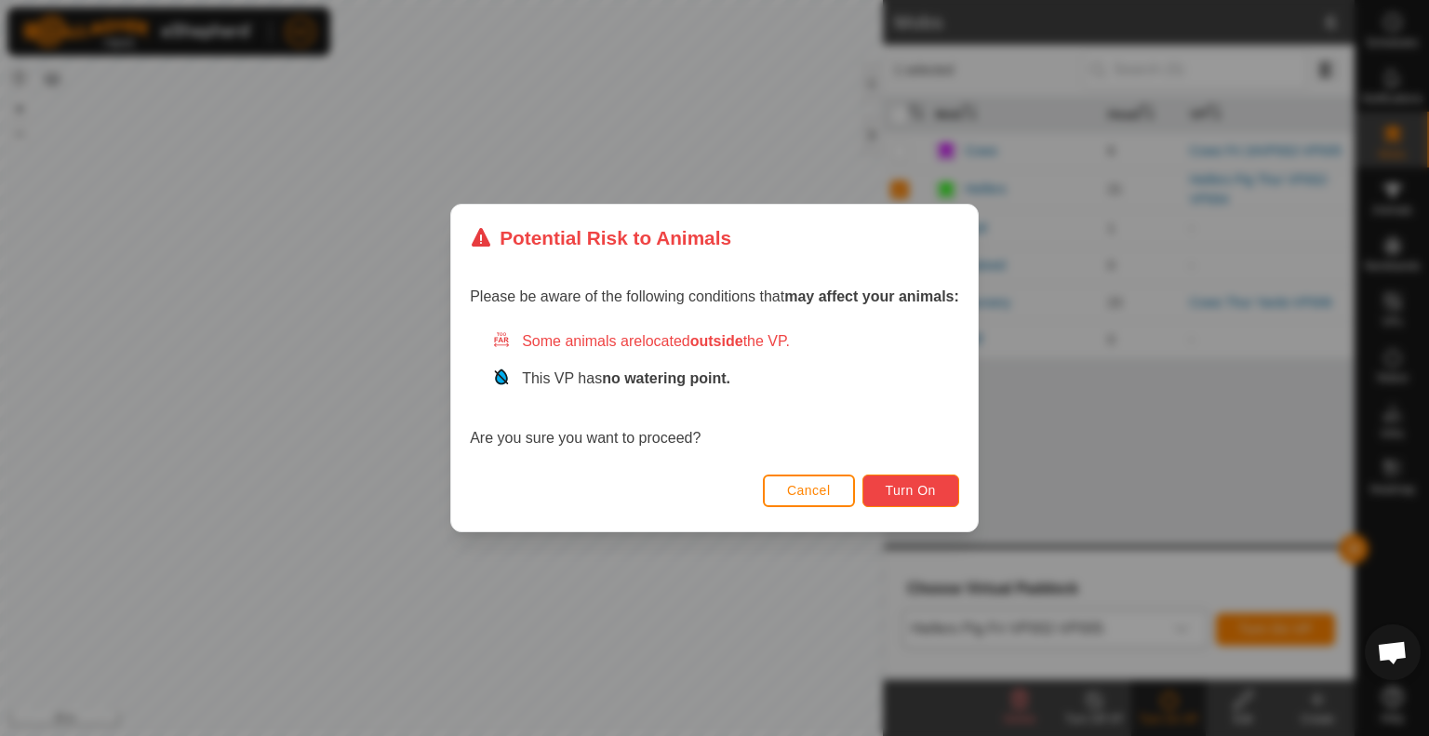
click at [950, 478] on button "Turn On" at bounding box center [910, 491] width 97 height 33
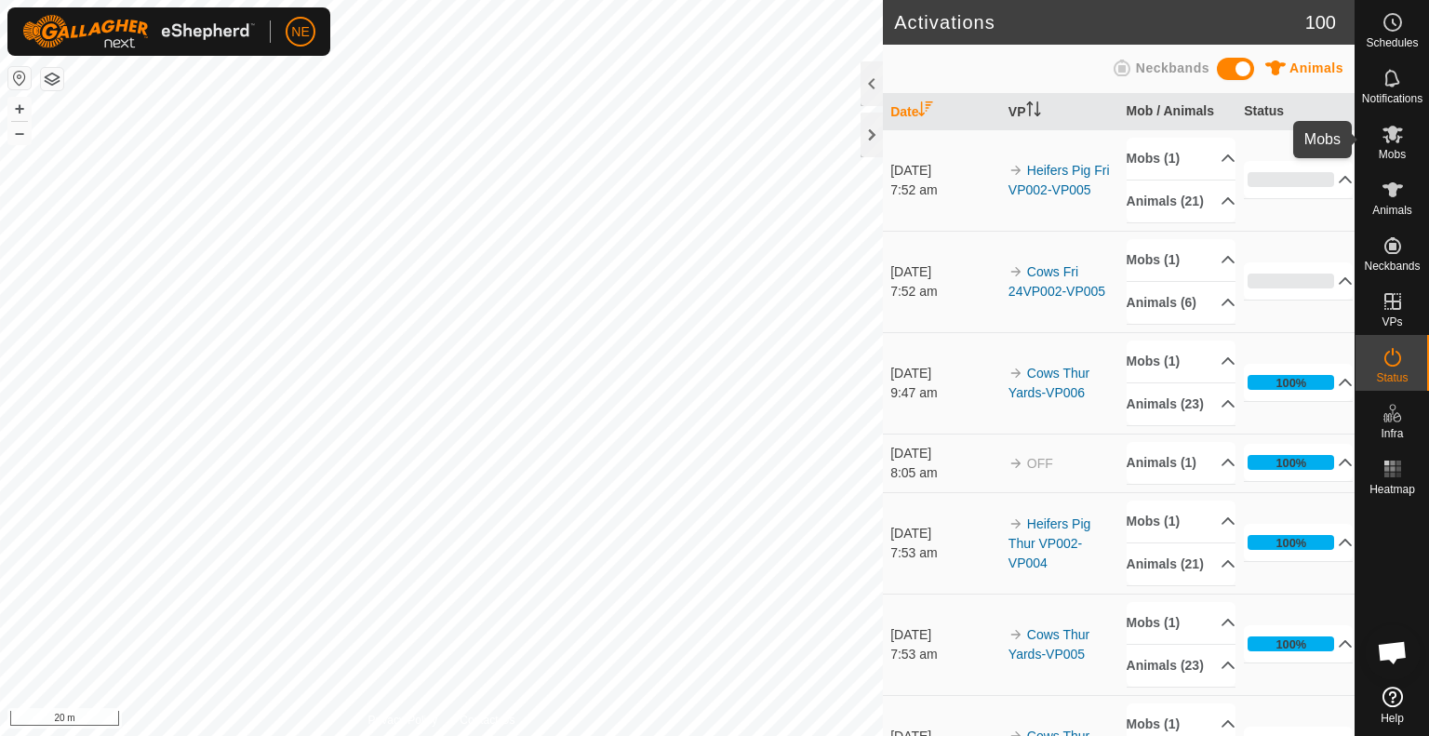
click at [1381, 150] on span "Mobs" at bounding box center [1392, 154] width 27 height 11
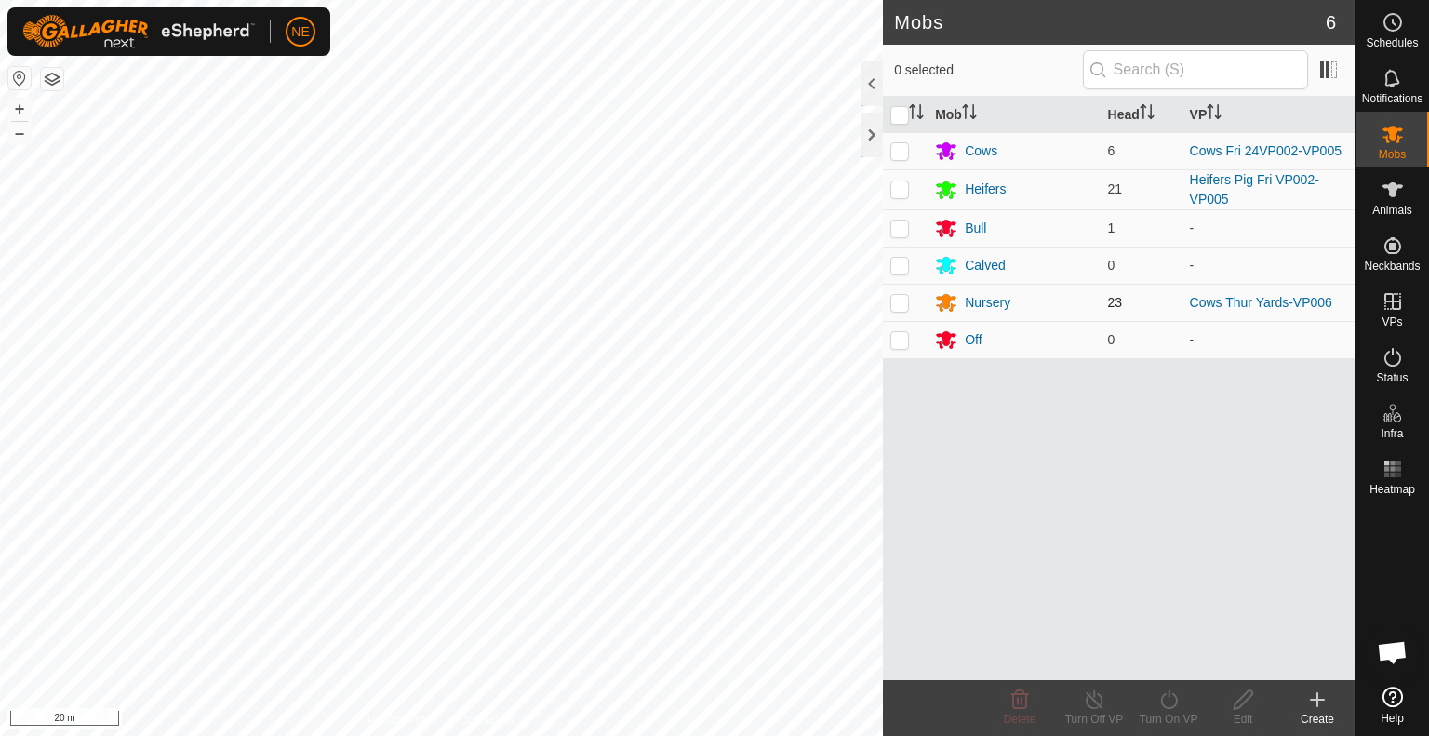
click at [899, 302] on p-checkbox at bounding box center [899, 302] width 19 height 15
checkbox input "true"
click at [1178, 715] on div "Turn On VP" at bounding box center [1168, 719] width 74 height 17
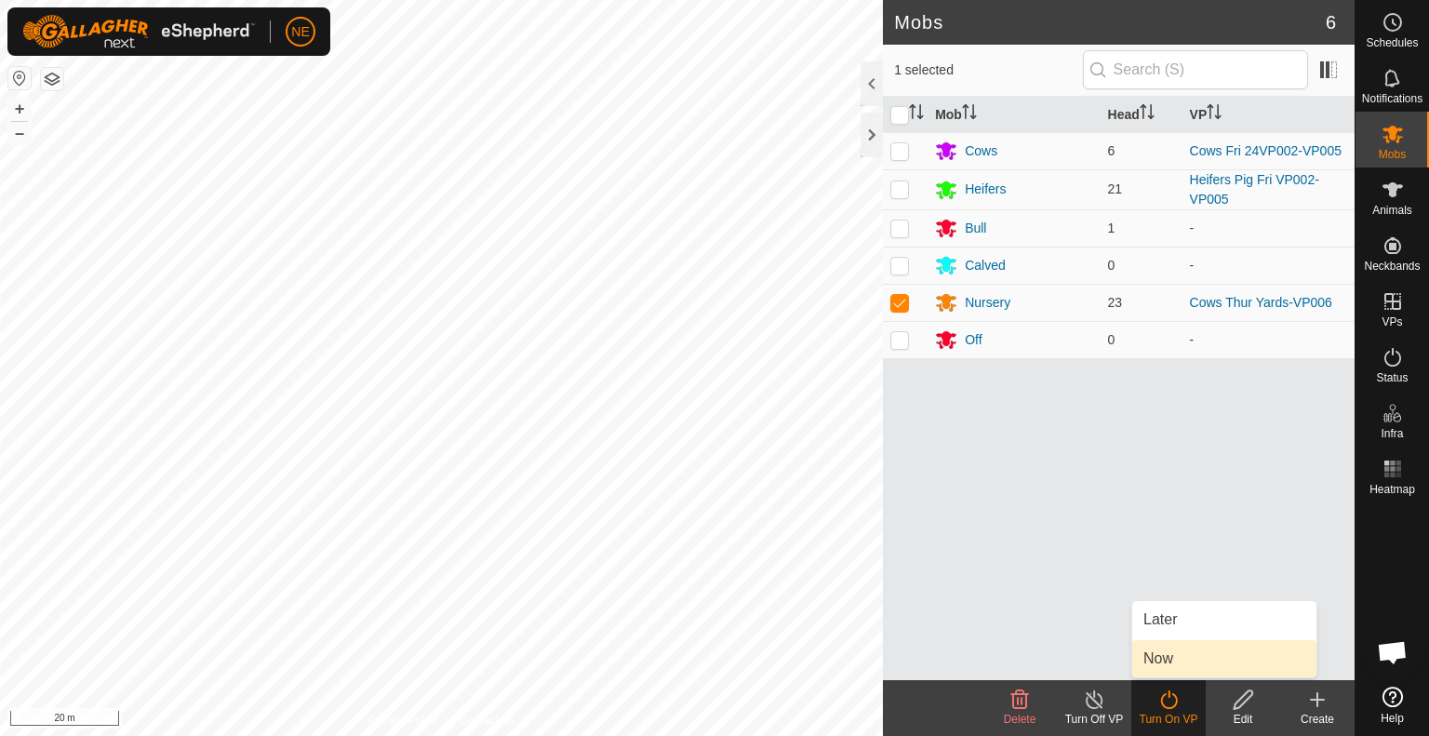
click at [1167, 662] on link "Now" at bounding box center [1224, 658] width 184 height 37
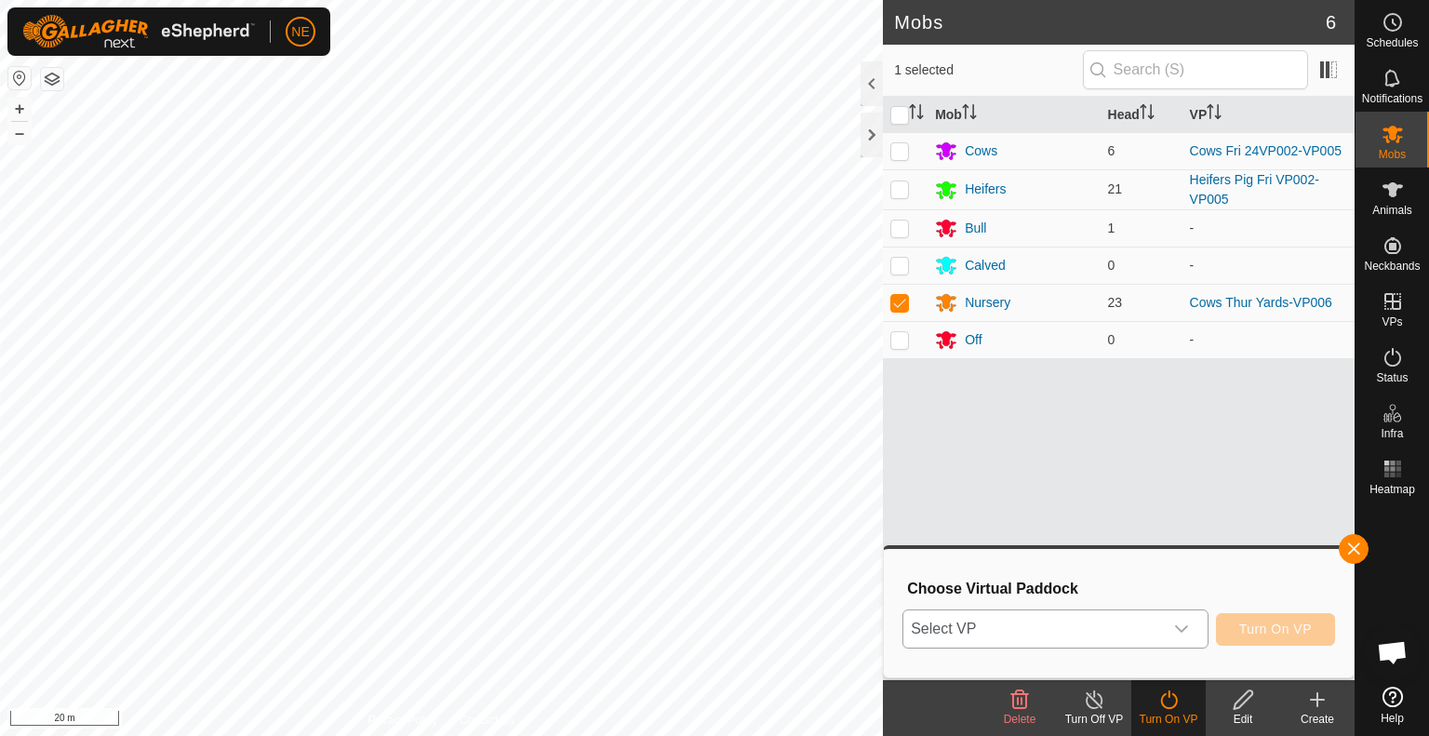
click at [1183, 630] on icon "dropdown trigger" at bounding box center [1181, 628] width 13 height 7
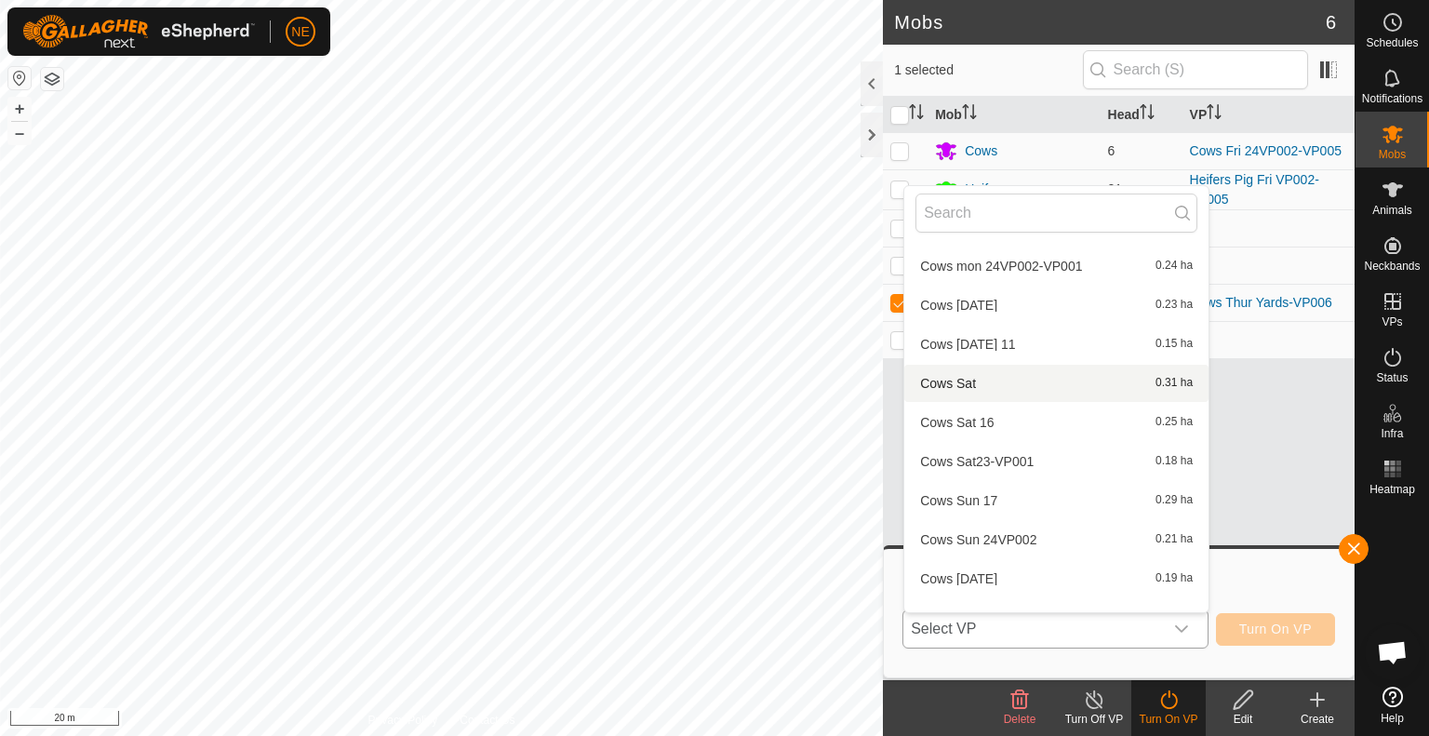
scroll to position [368, 0]
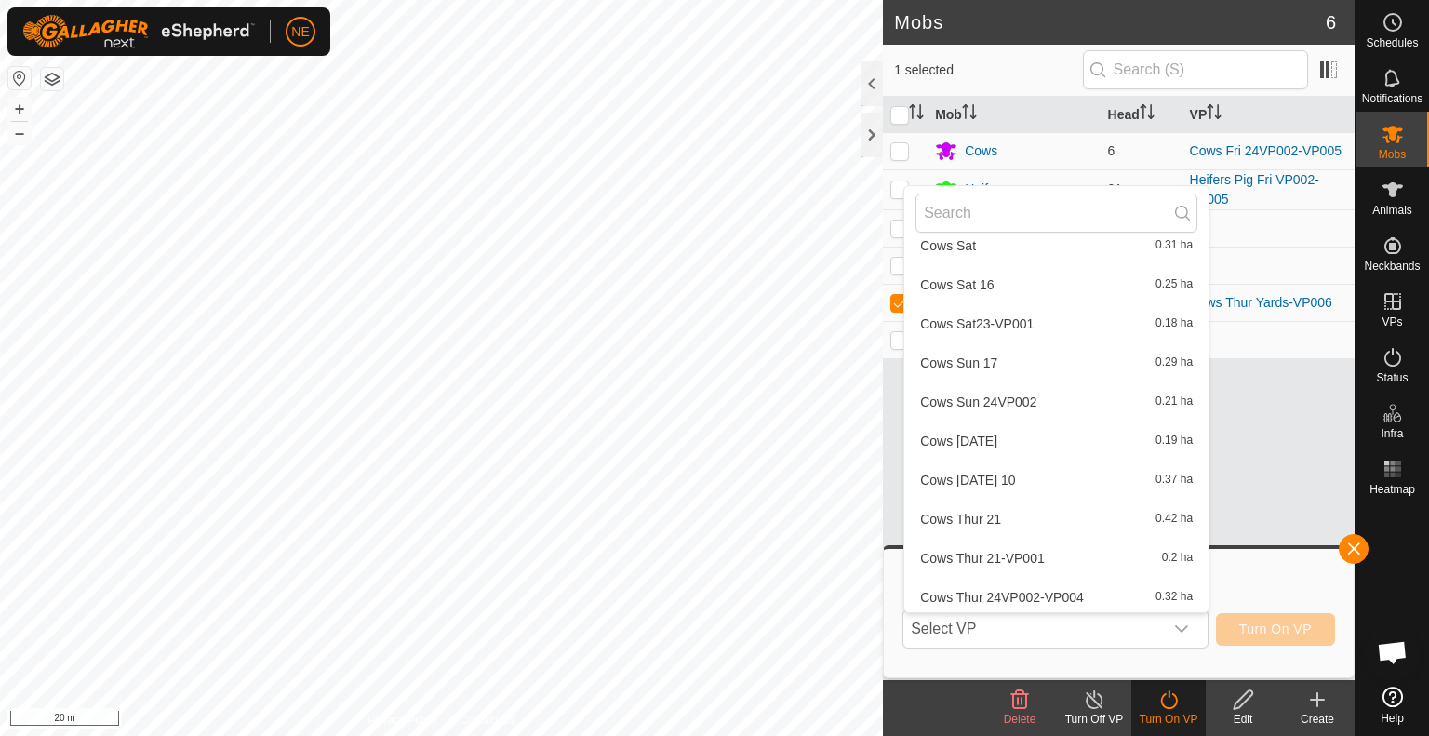
click at [1210, 610] on div "Select [PERSON_NAME] 15 Cows Fri 22 0.15 ha Cows Fri 24VP002-VP005 0.35 ha Cows…" at bounding box center [1118, 629] width 433 height 45
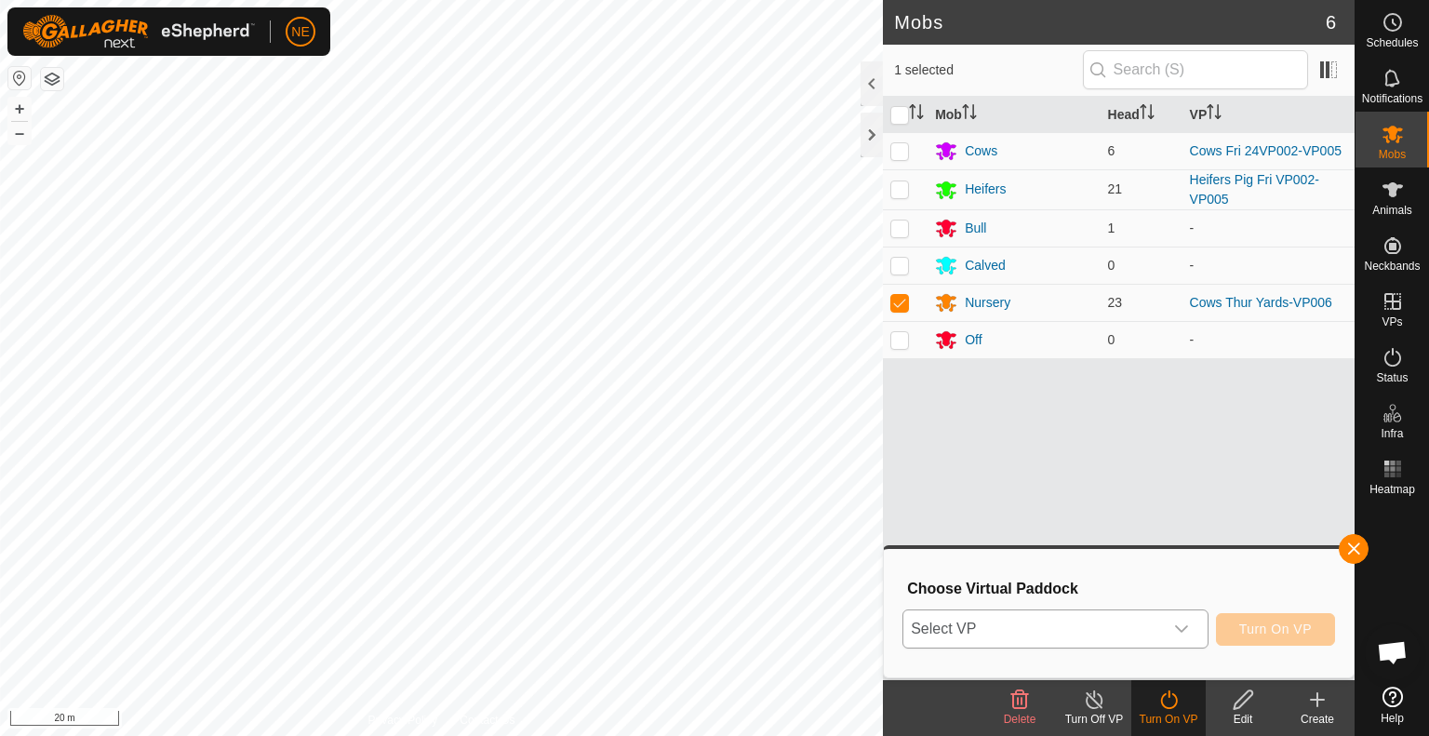
click at [1183, 624] on icon "dropdown trigger" at bounding box center [1181, 629] width 15 height 15
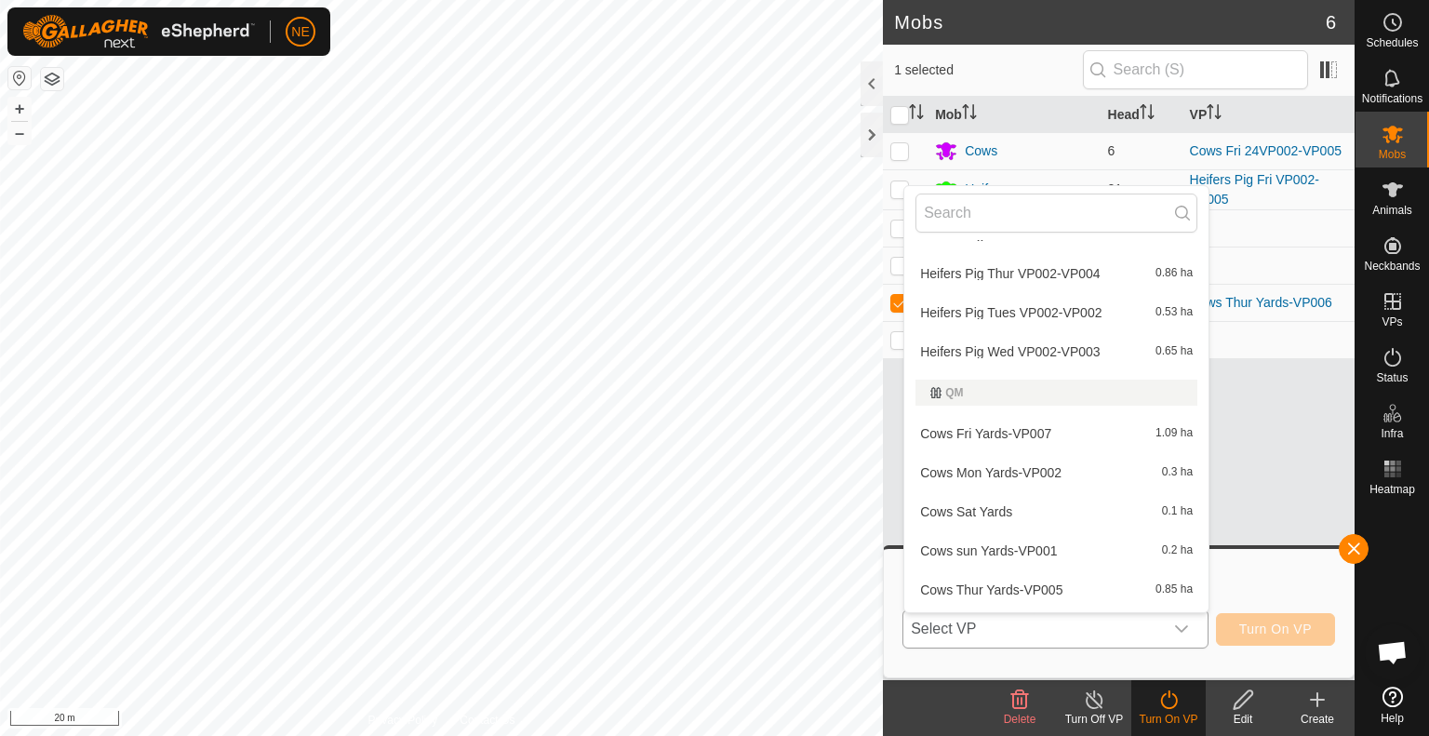
scroll to position [1552, 0]
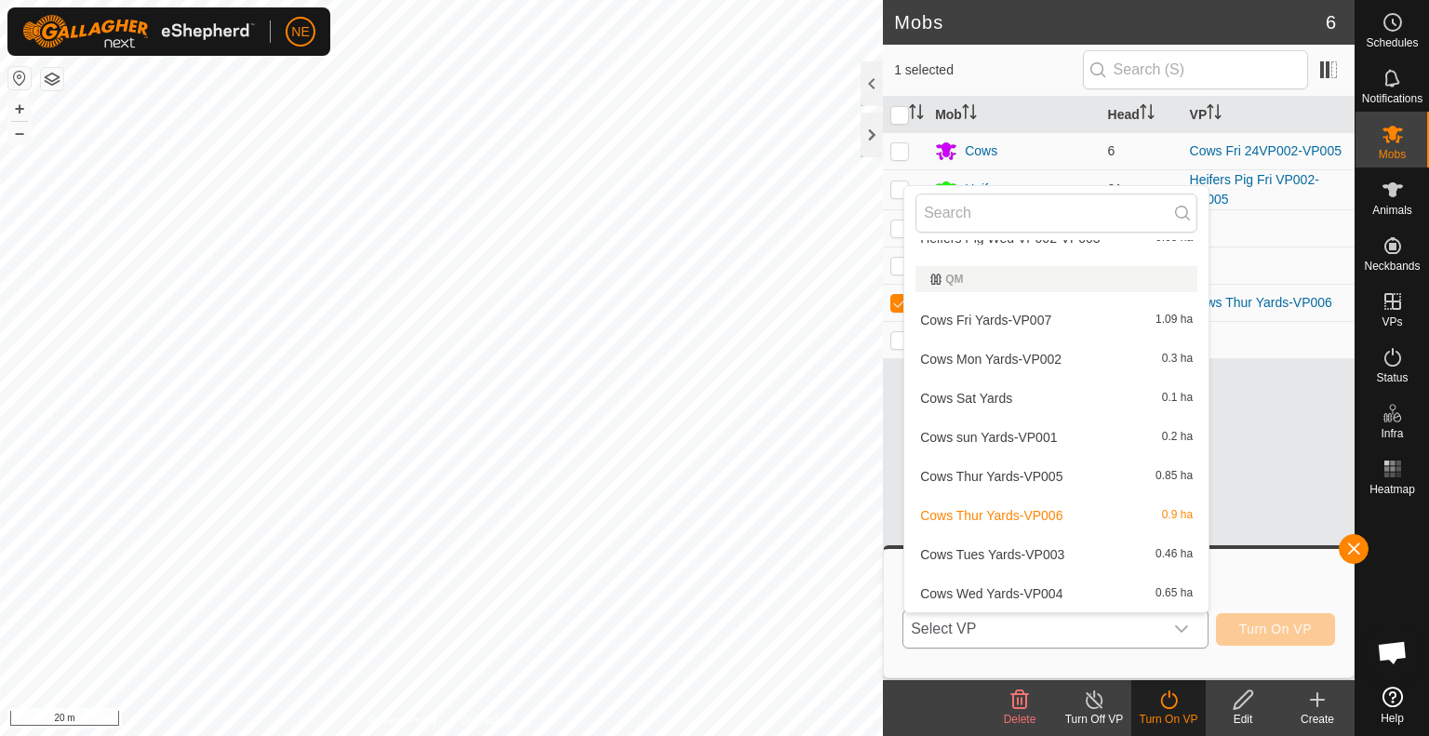
click at [996, 318] on li "Cows Fri Yards-VP007 1.09 ha" at bounding box center [1056, 319] width 304 height 37
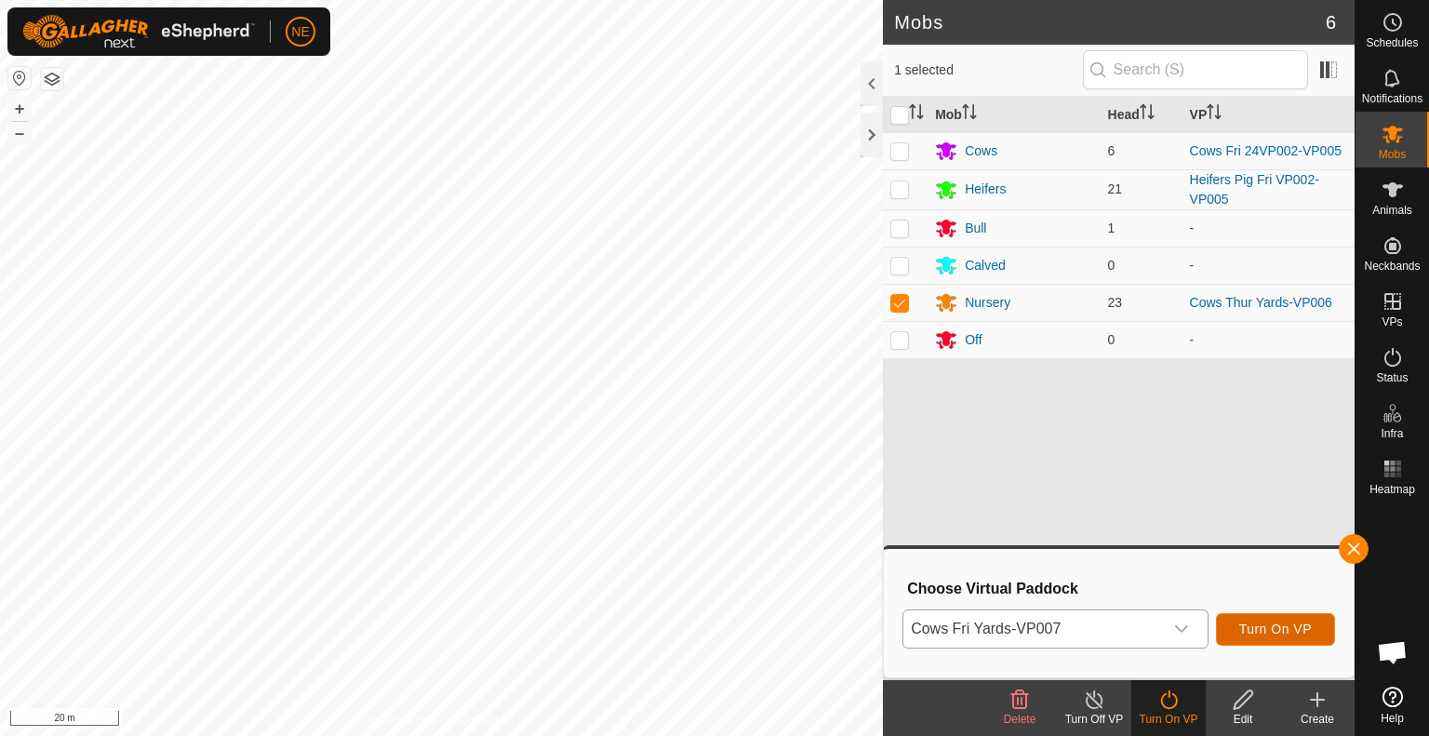
click at [1255, 629] on span "Turn On VP" at bounding box center [1275, 629] width 73 height 15
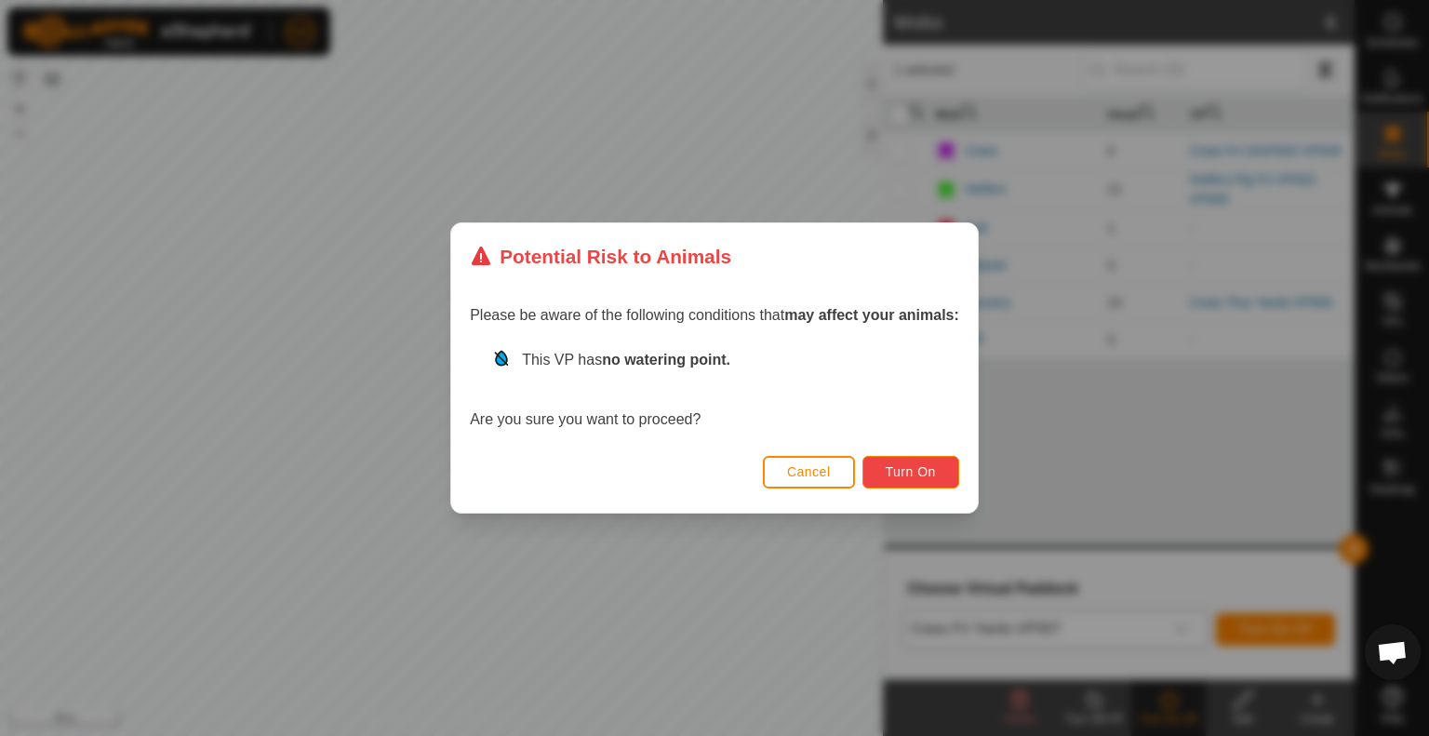
click at [929, 480] on button "Turn On" at bounding box center [910, 472] width 97 height 33
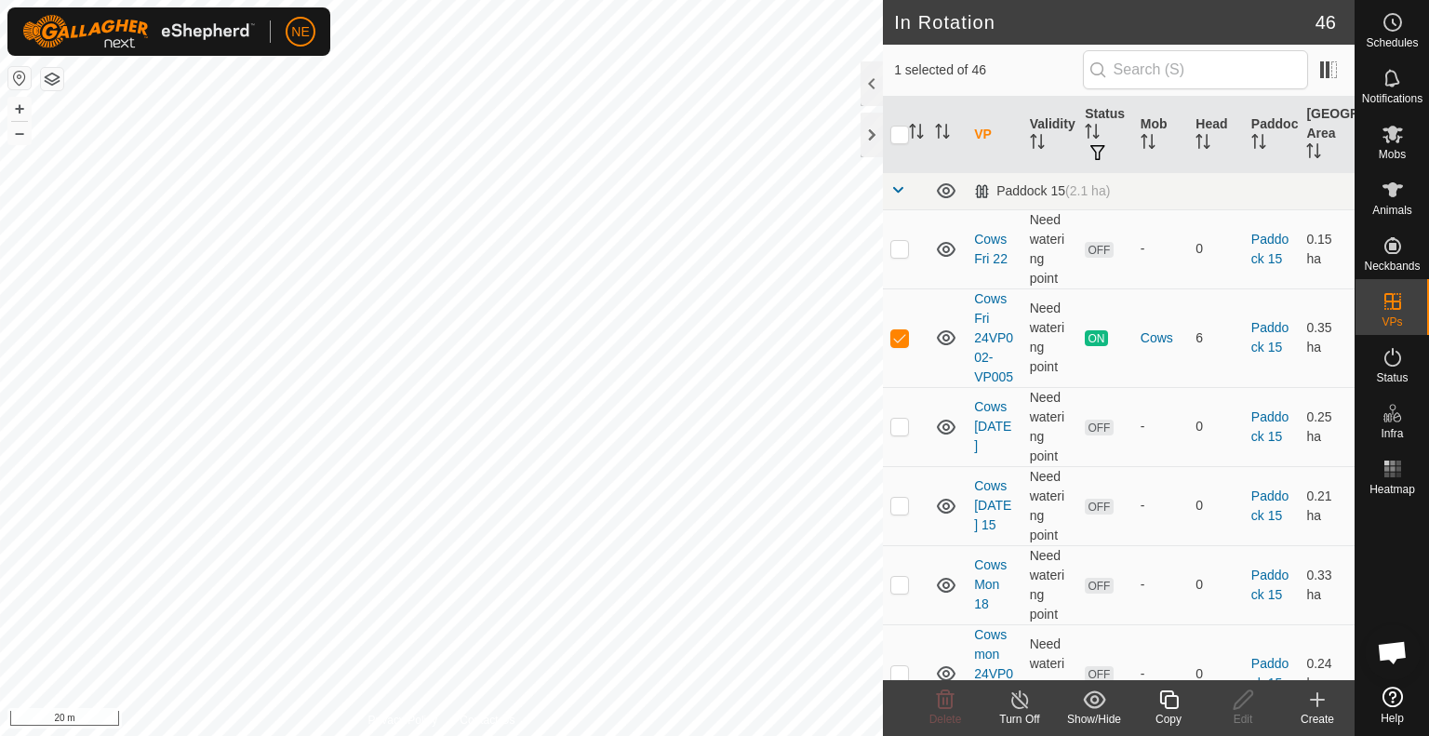
click at [1016, 700] on icon at bounding box center [1020, 699] width 23 height 22
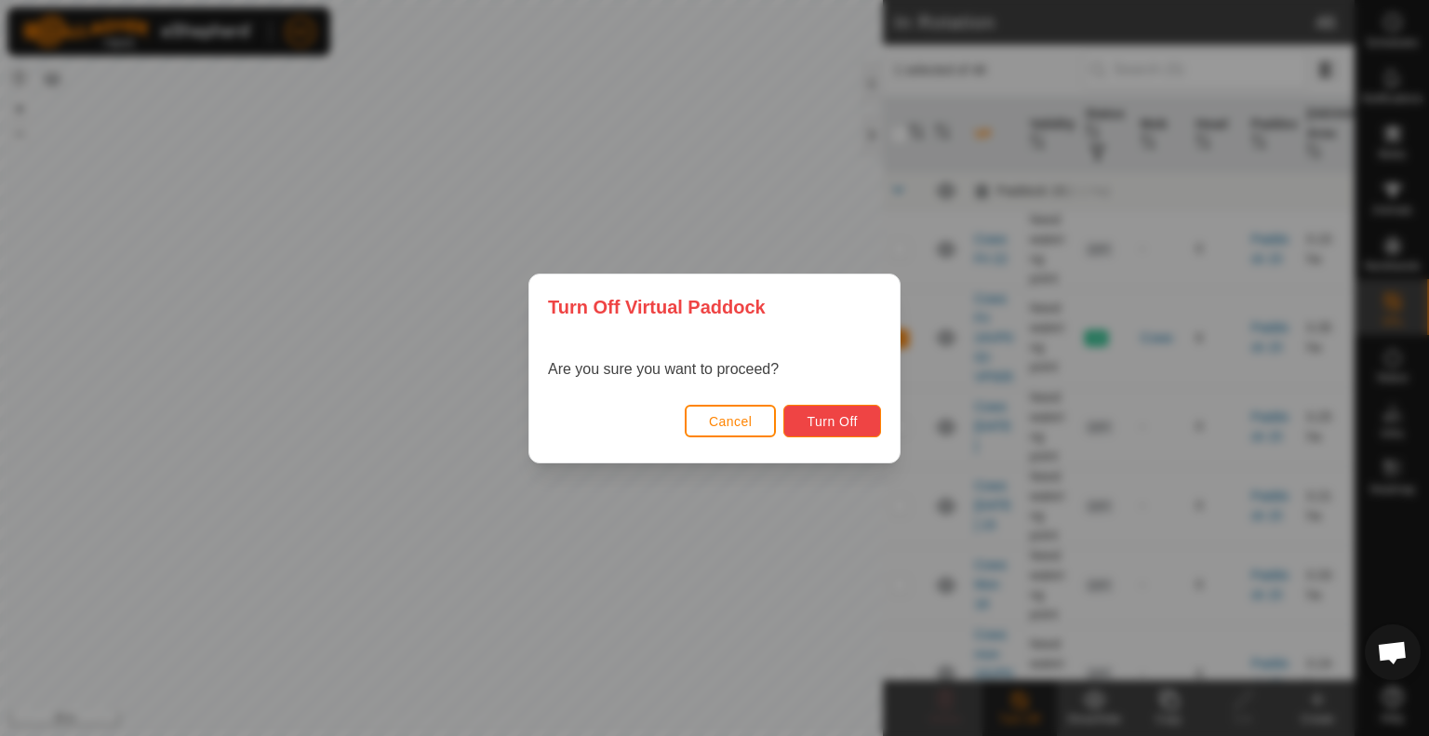
click at [854, 421] on span "Turn Off" at bounding box center [832, 421] width 51 height 15
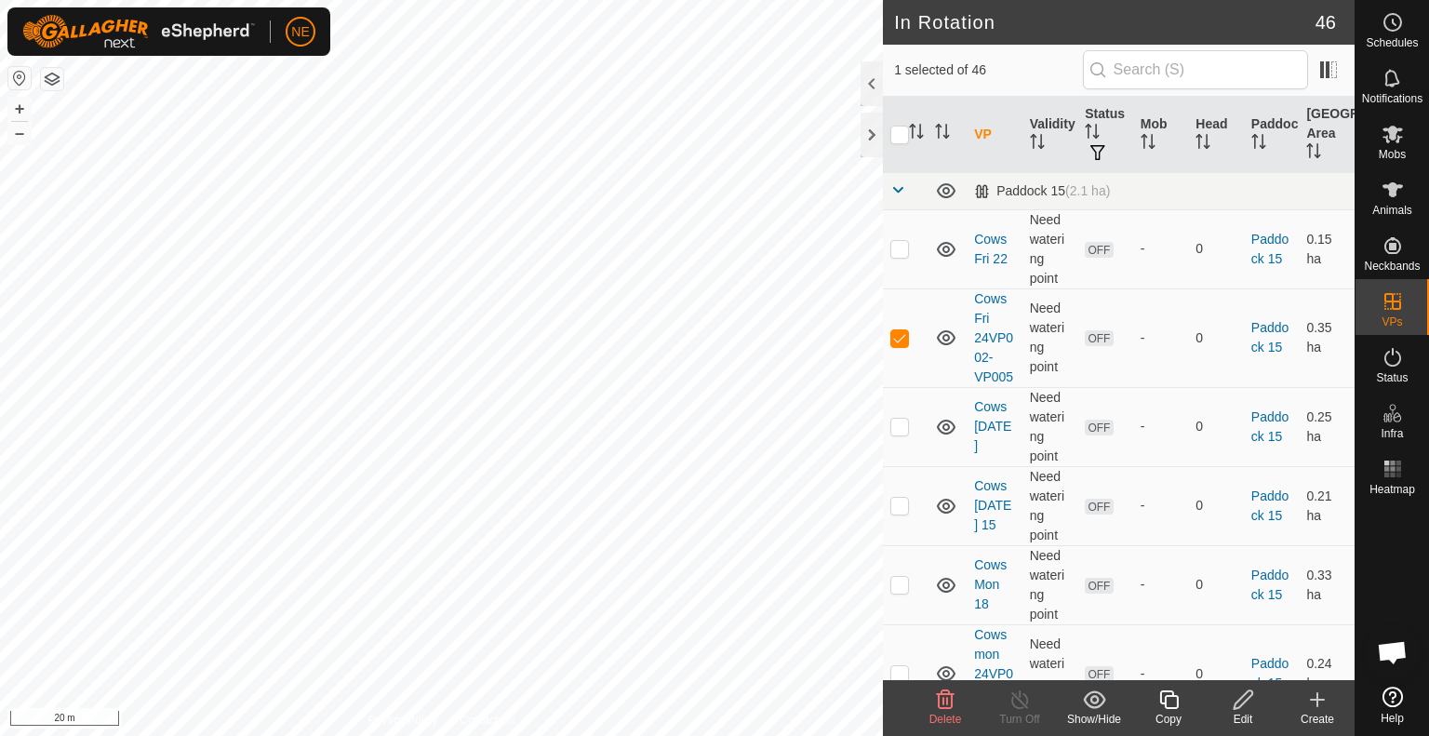
click at [1229, 711] on div "Edit" at bounding box center [1243, 719] width 74 height 17
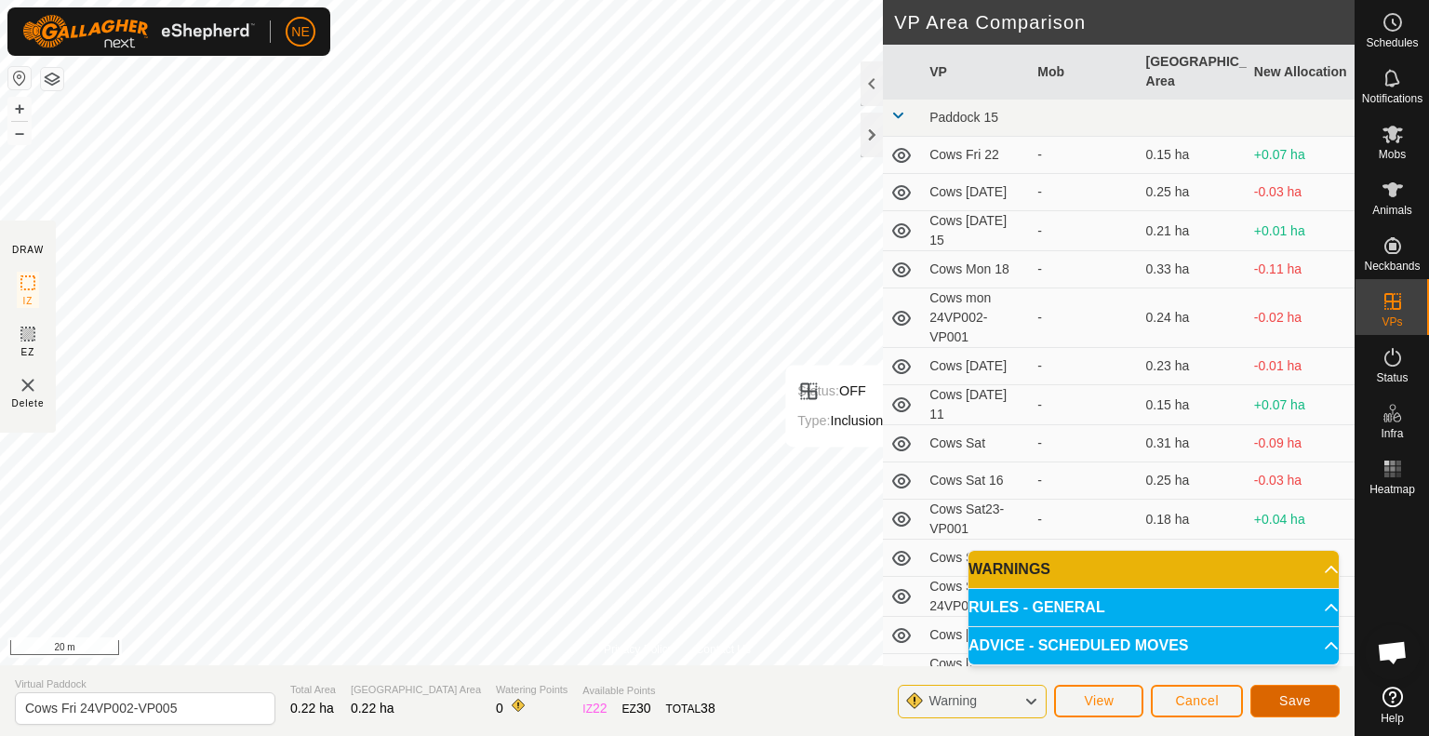
click at [1280, 705] on span "Save" at bounding box center [1295, 700] width 32 height 15
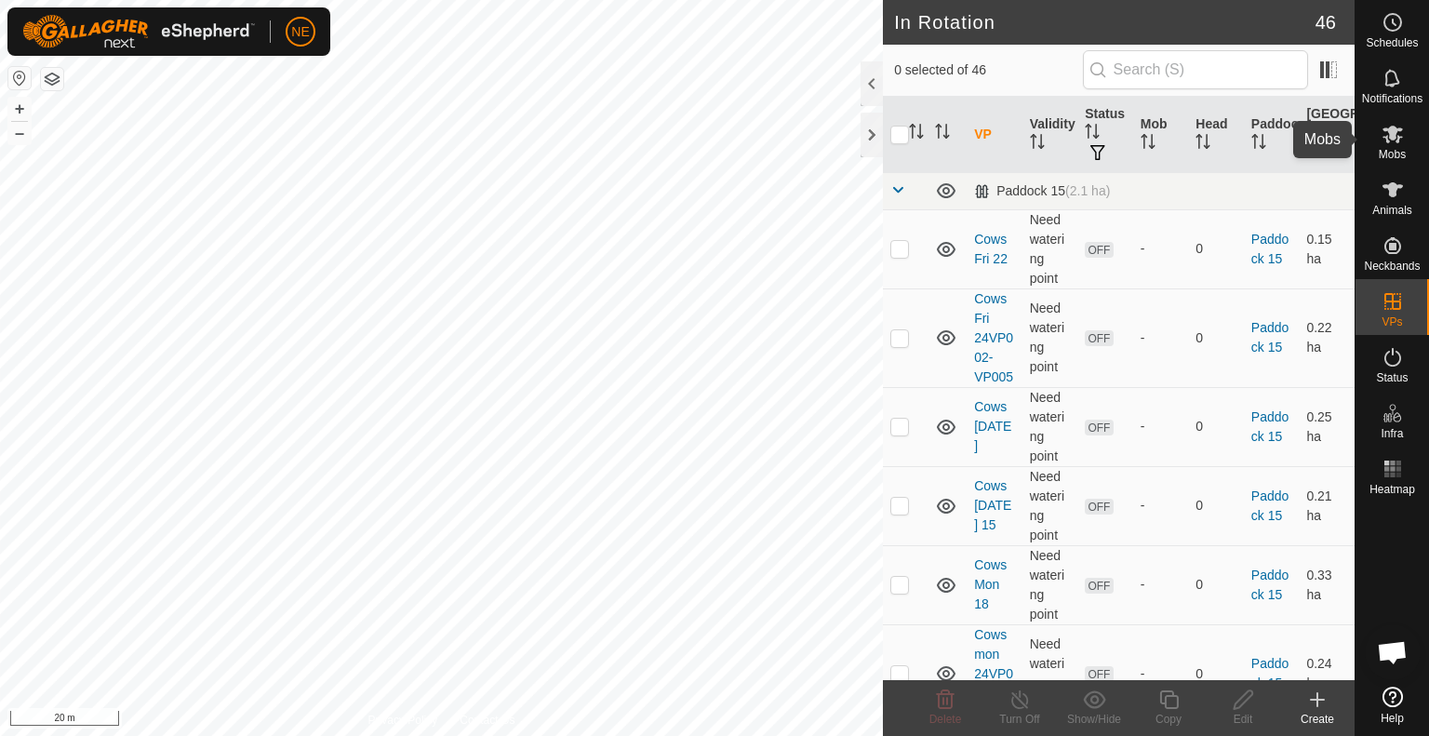
click at [1383, 143] on icon at bounding box center [1393, 134] width 22 height 22
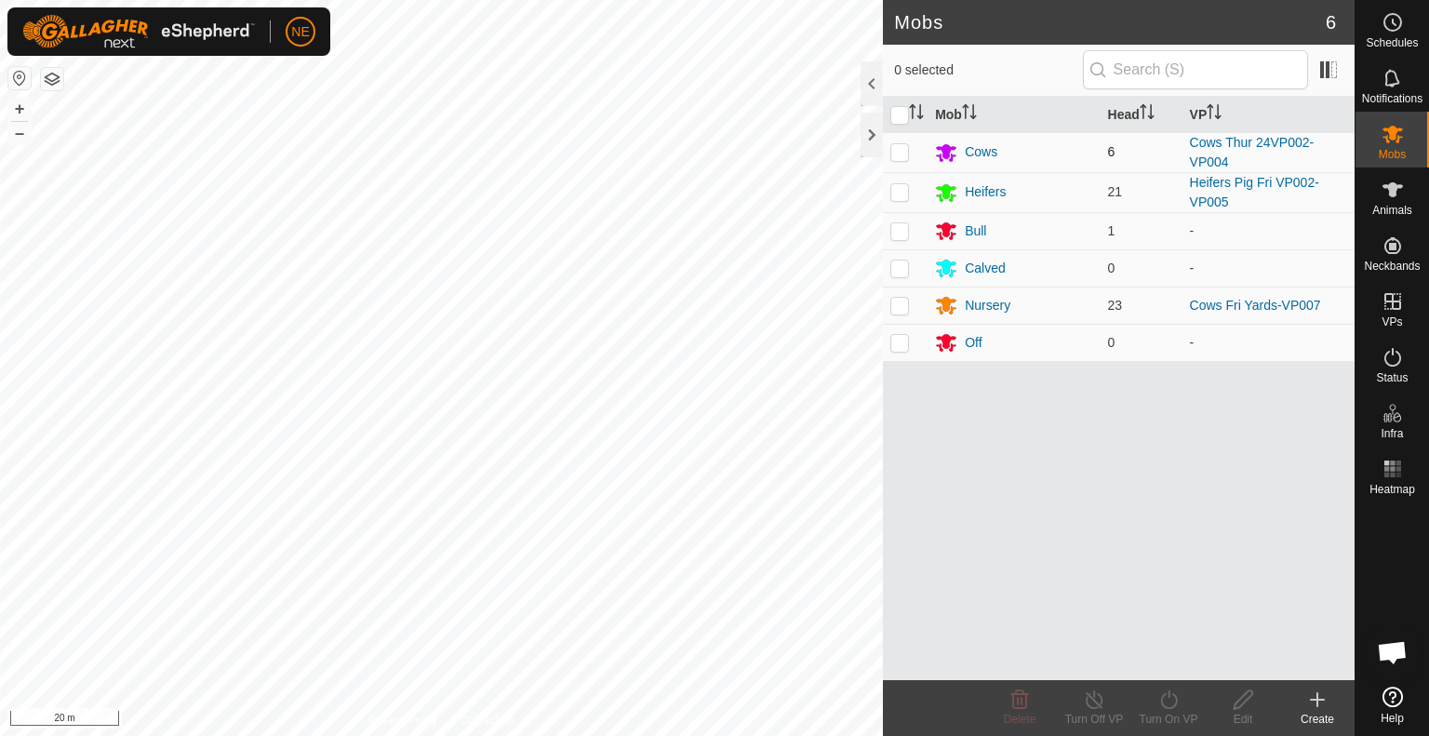
click at [909, 149] on td at bounding box center [905, 152] width 45 height 40
checkbox input "true"
click at [1153, 716] on div "Turn On VP" at bounding box center [1168, 719] width 74 height 17
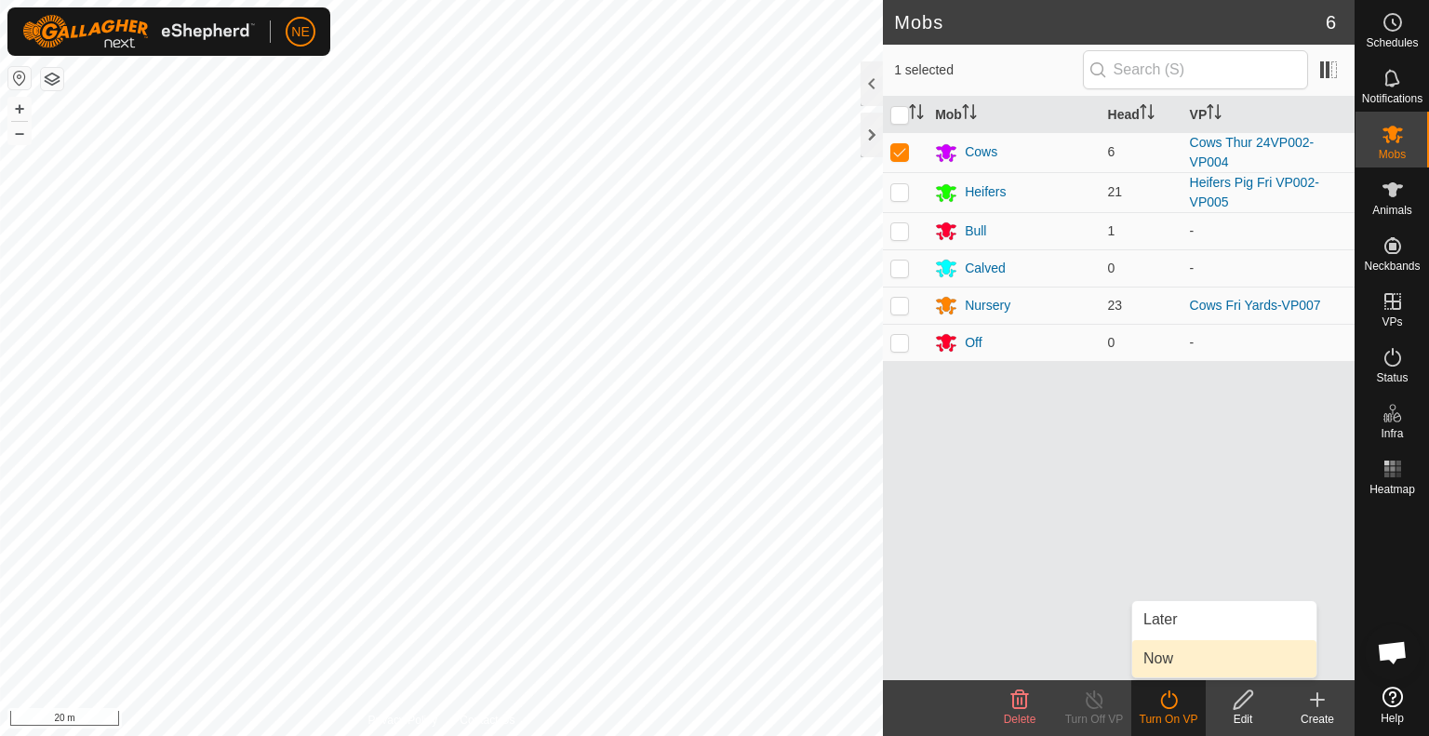
click at [1165, 669] on link "Now" at bounding box center [1224, 658] width 184 height 37
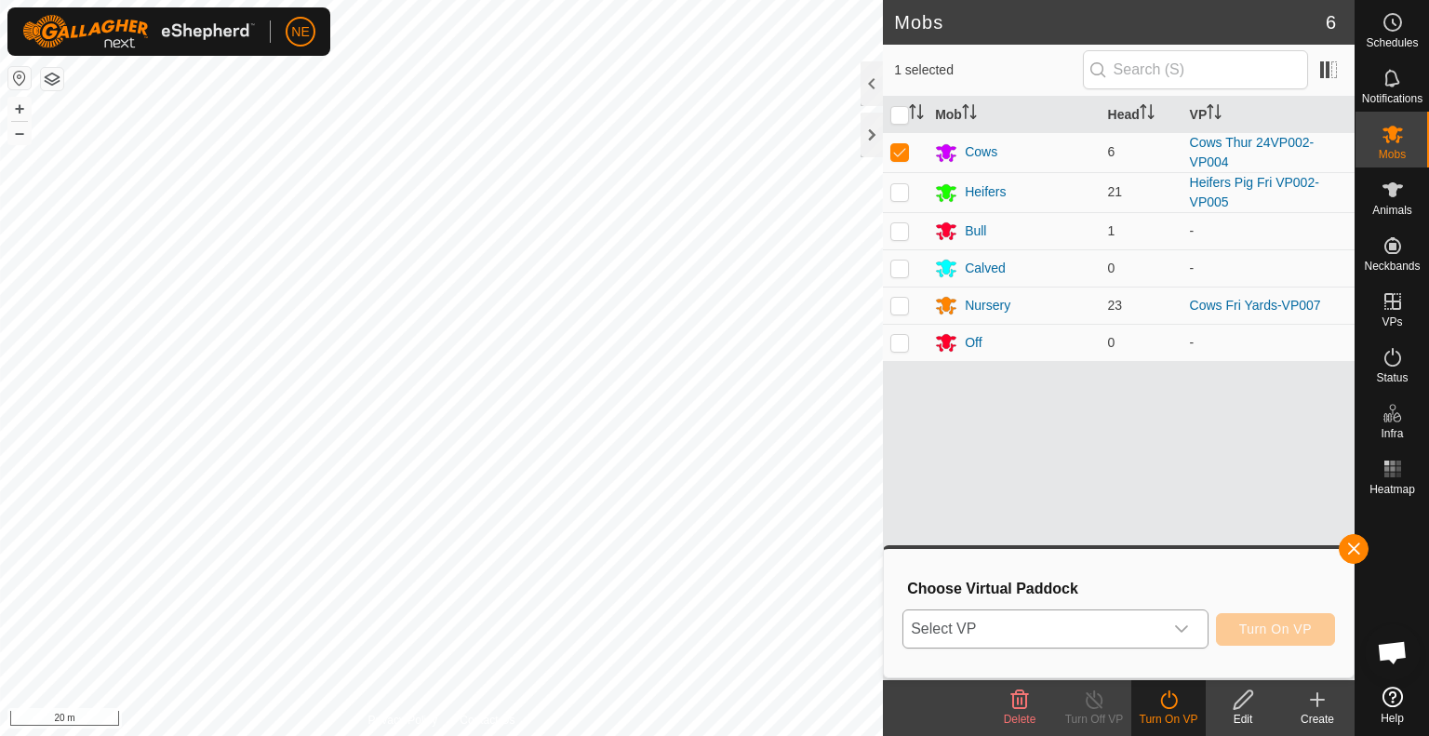
click at [1185, 632] on icon "dropdown trigger" at bounding box center [1181, 629] width 15 height 15
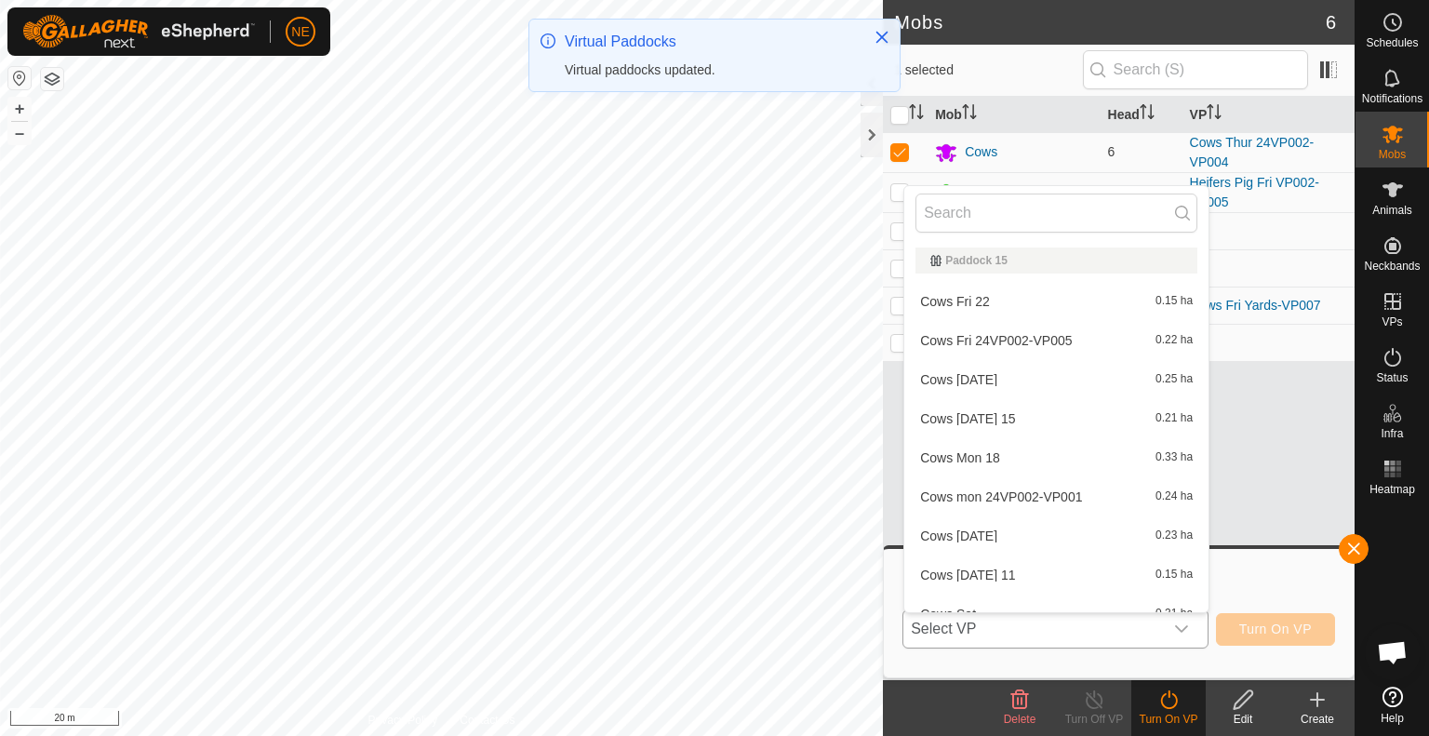
scroll to position [20, 0]
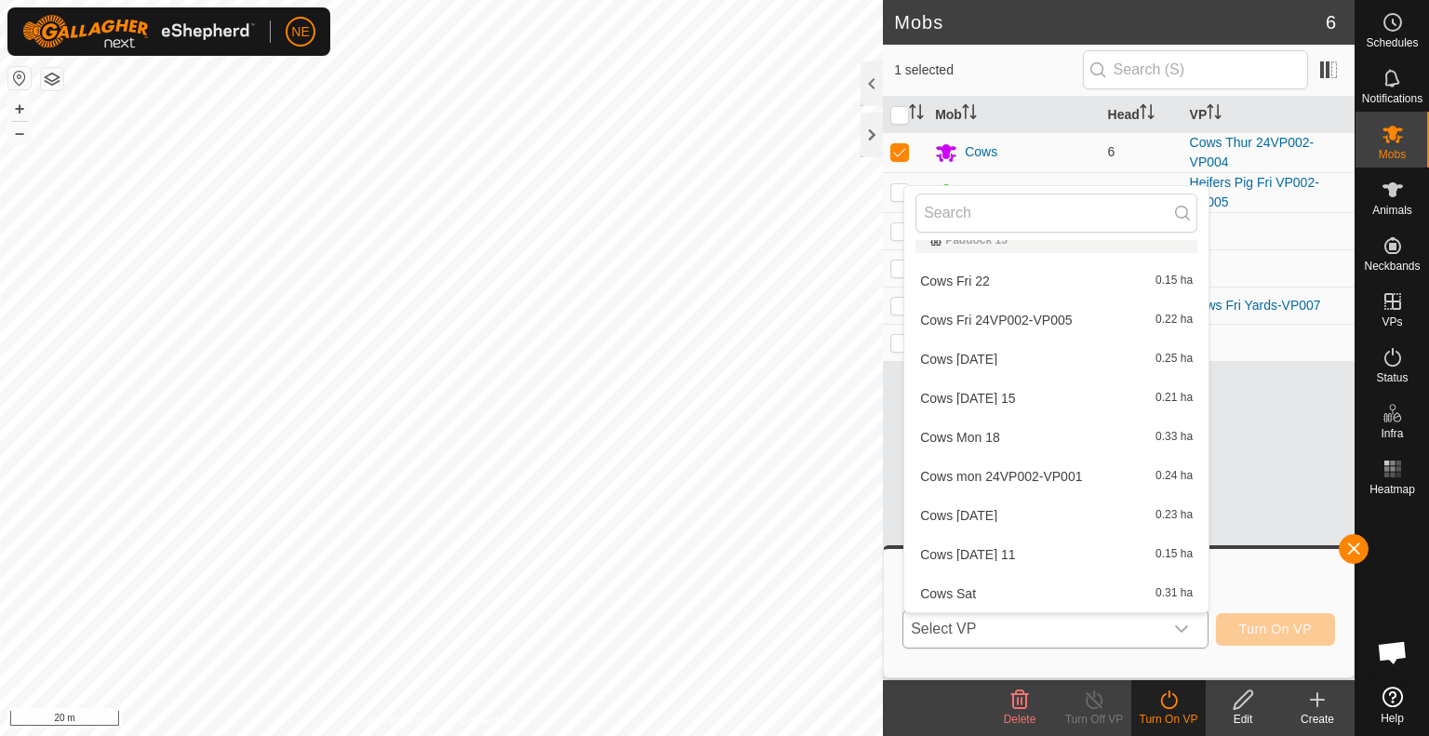
click at [1066, 314] on li "Cows Fri 24VP002-VP005 0.22 ha" at bounding box center [1056, 319] width 304 height 37
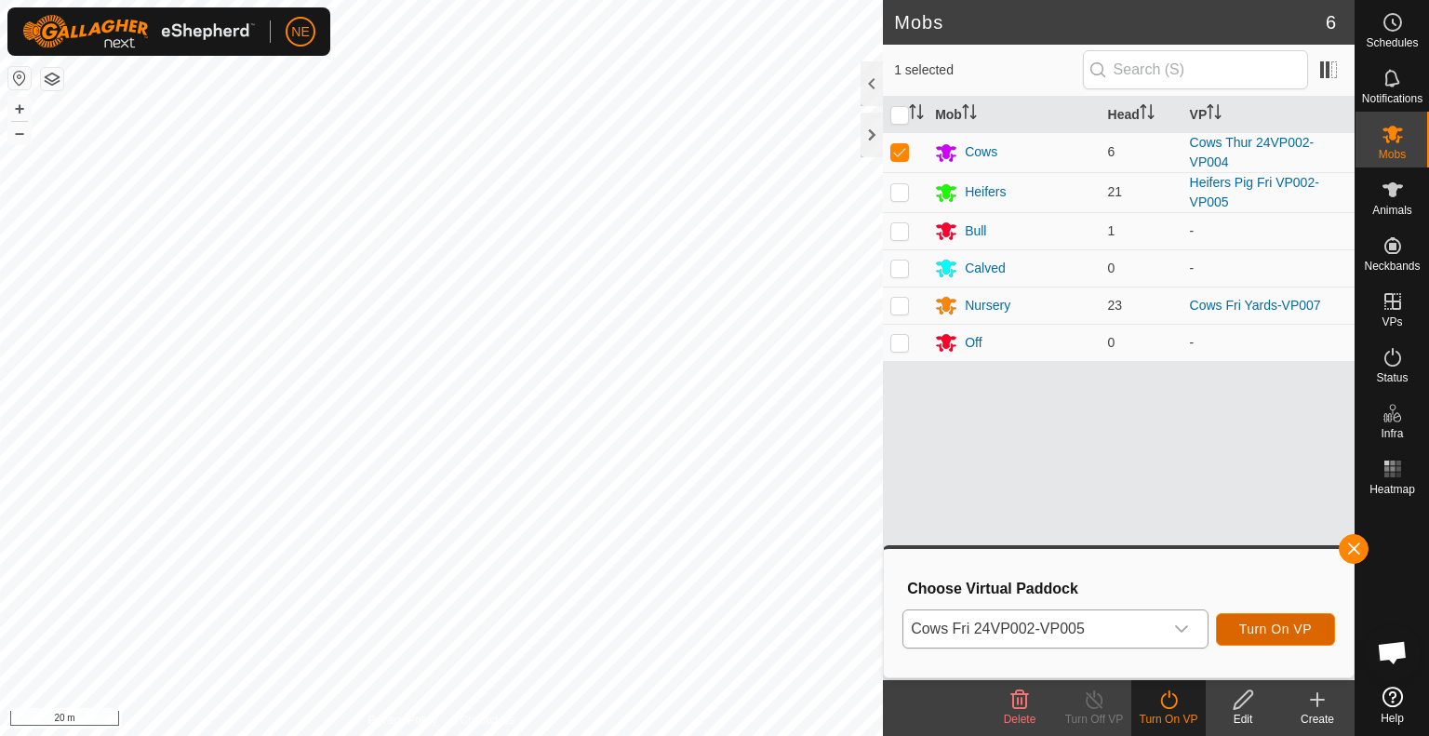
click at [1258, 621] on button "Turn On VP" at bounding box center [1275, 629] width 119 height 33
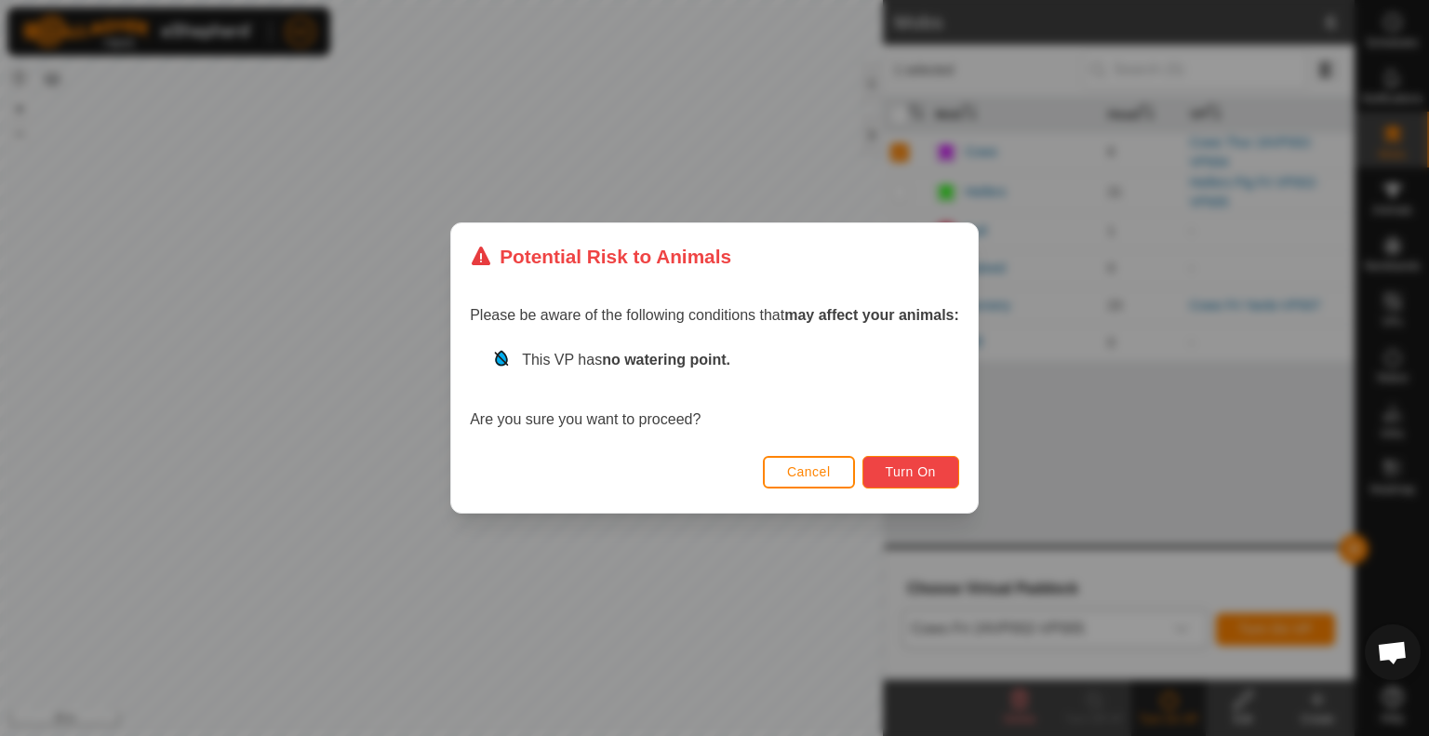
click at [921, 465] on span "Turn On" at bounding box center [911, 471] width 50 height 15
